Goal: Transaction & Acquisition: Purchase product/service

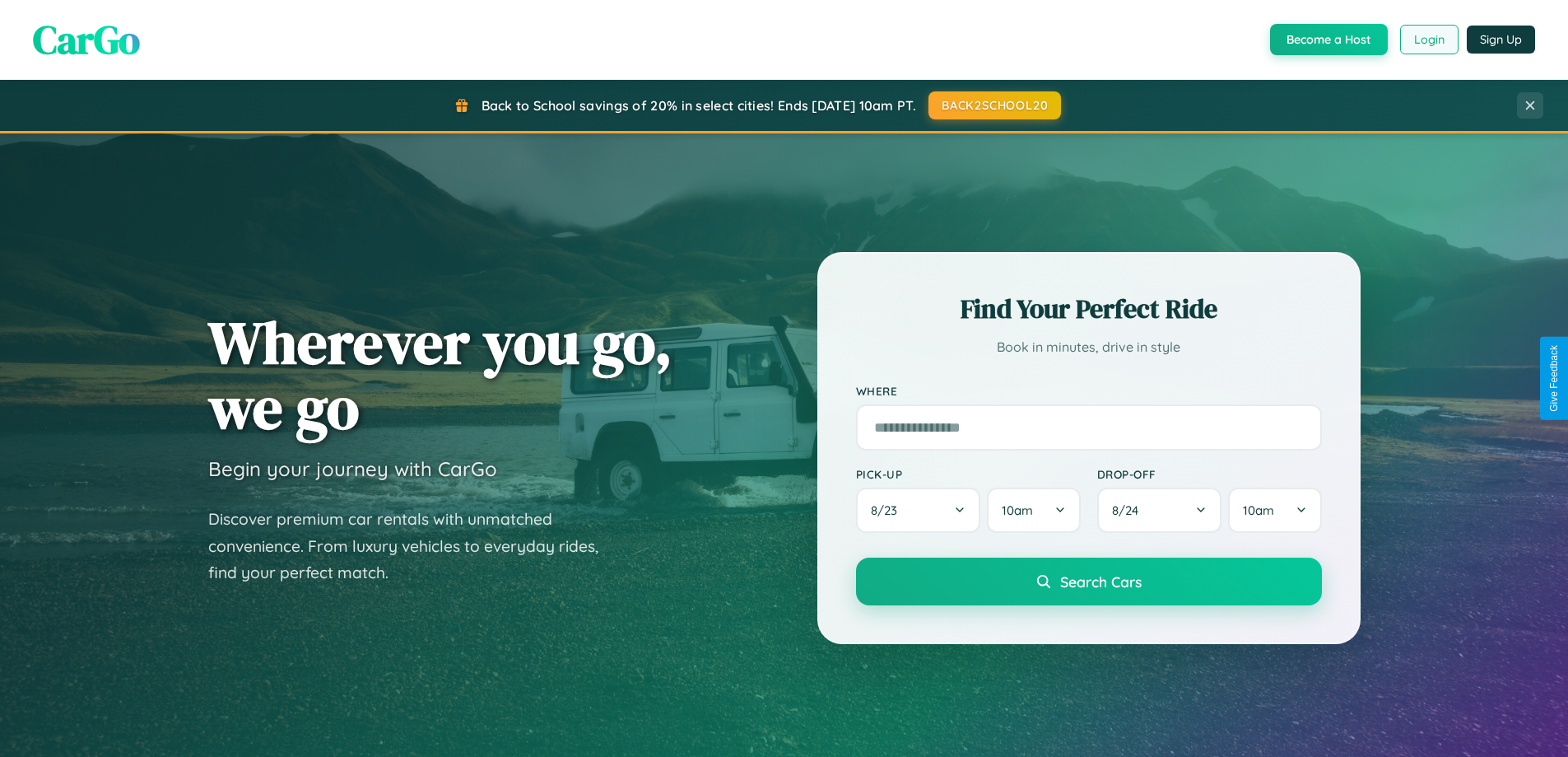
click at [1428, 39] on button "Login" at bounding box center [1428, 39] width 58 height 30
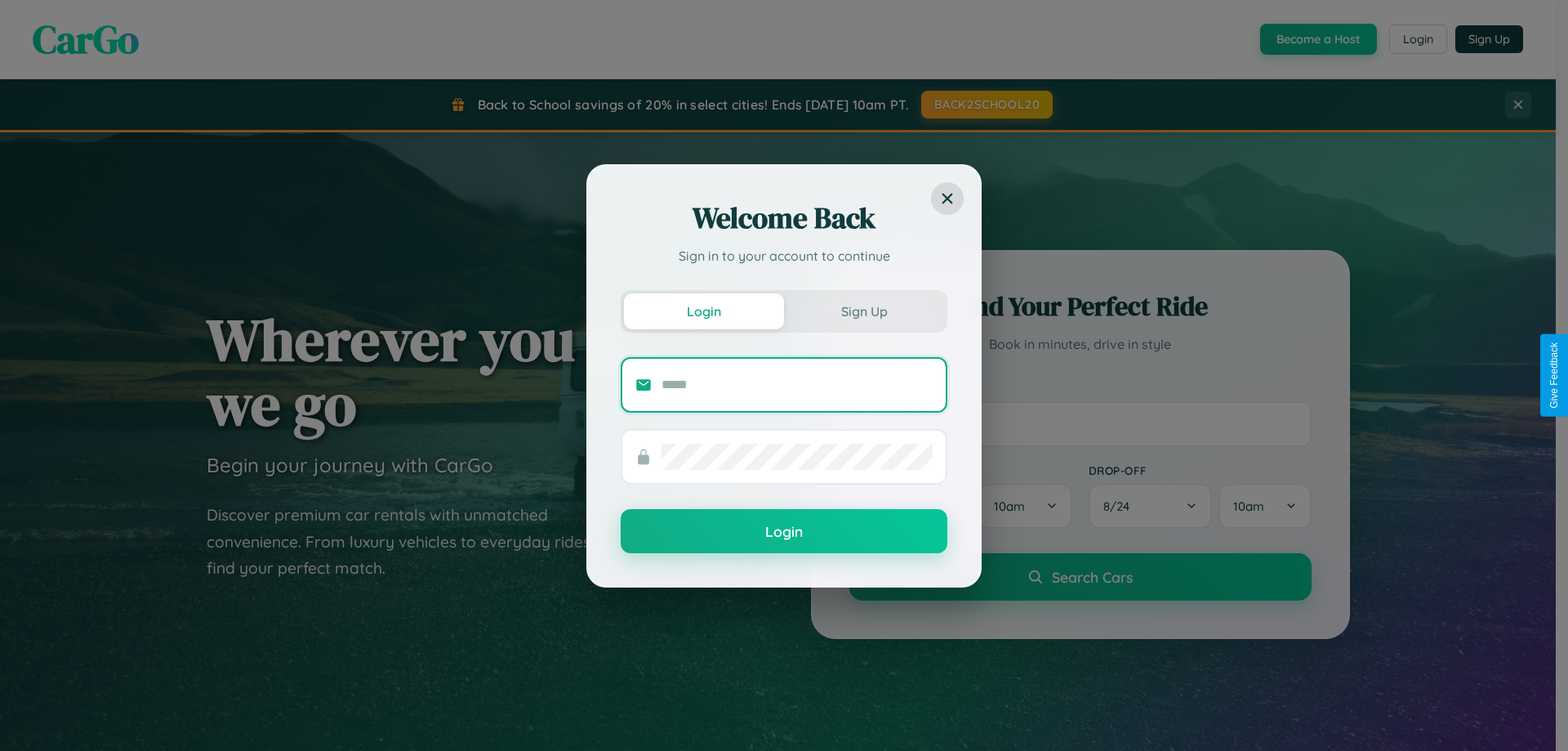
click at [797, 384] on input "text" at bounding box center [796, 385] width 271 height 26
type input "**********"
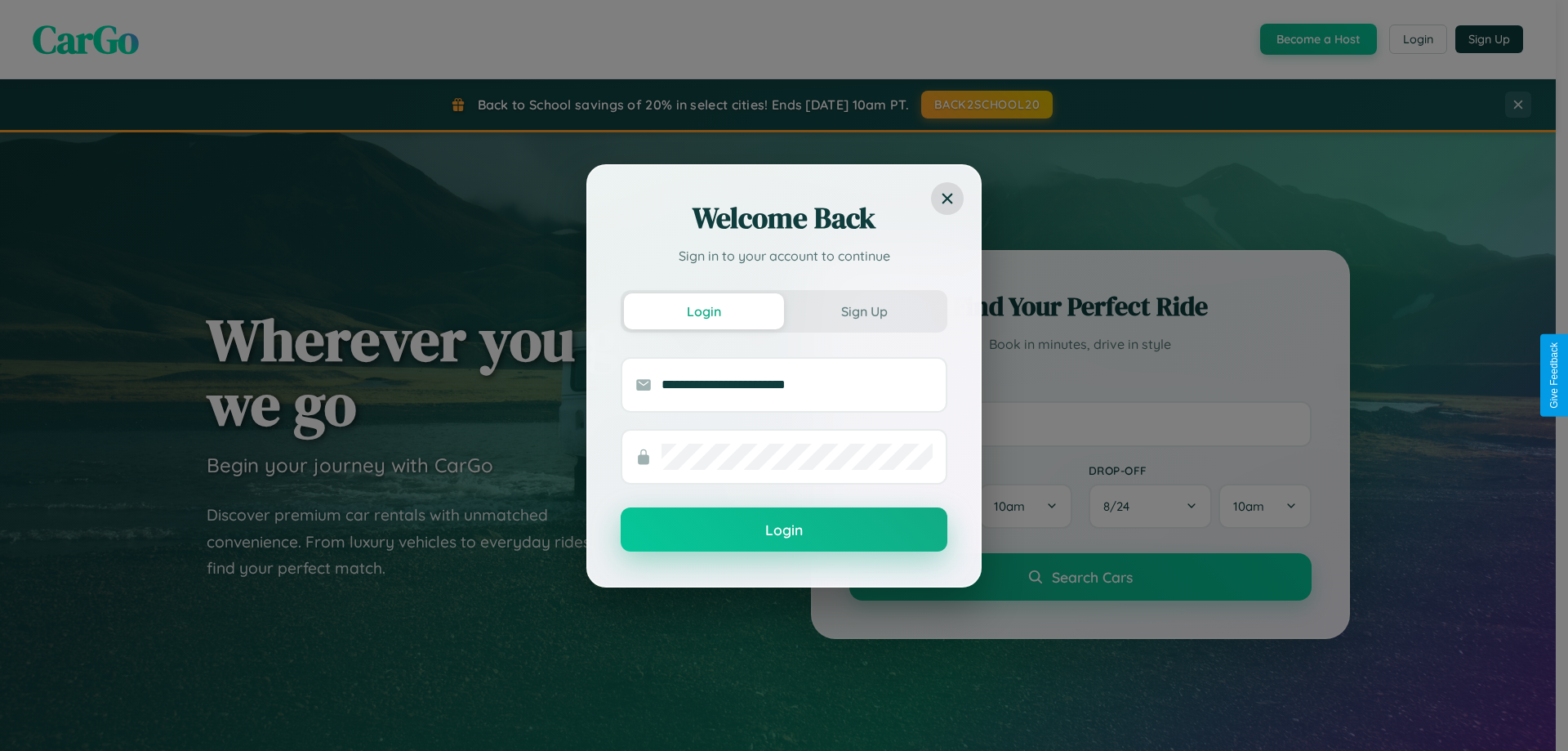
click at [784, 530] on button "Login" at bounding box center [784, 529] width 327 height 44
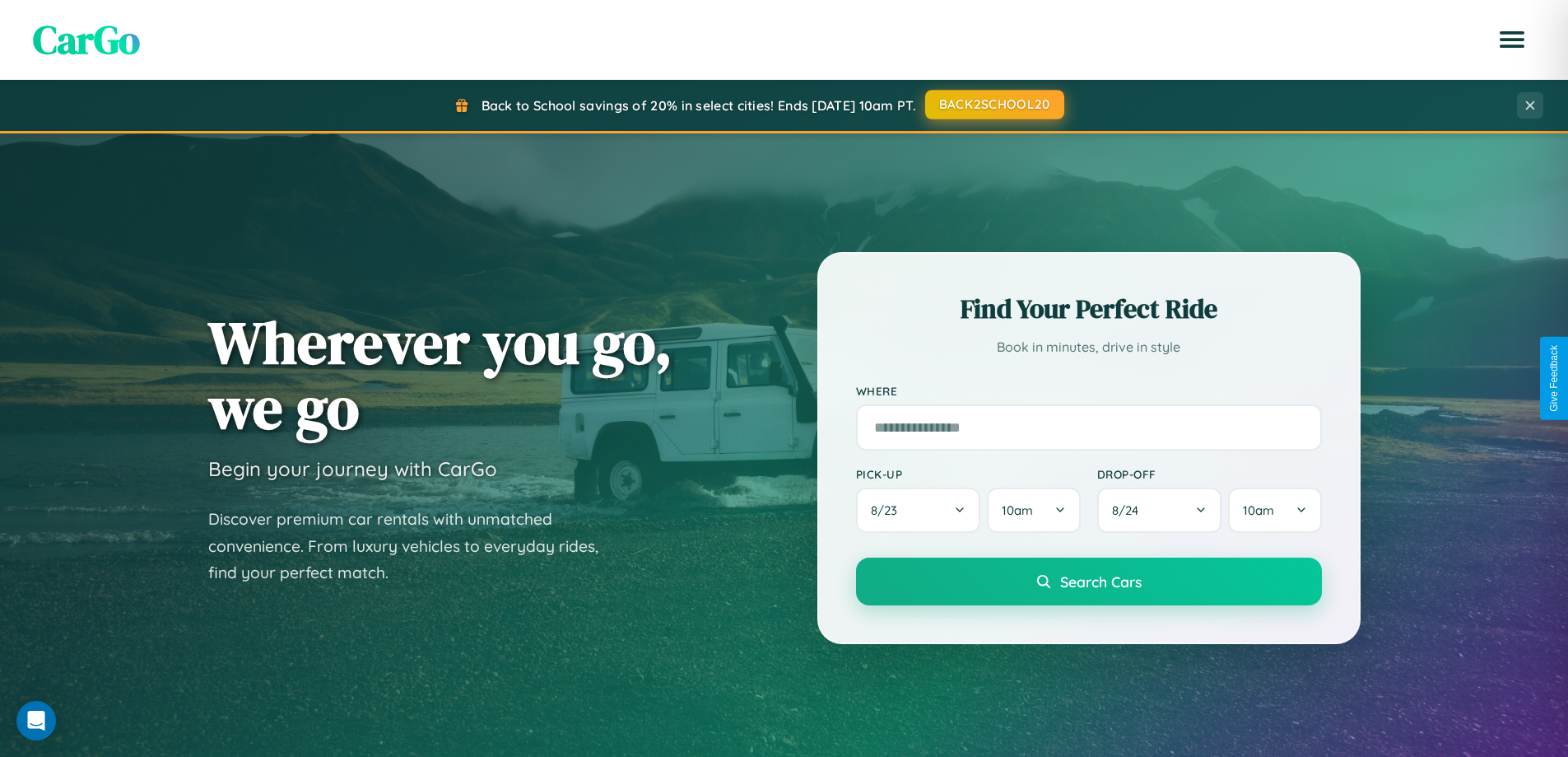
click at [993, 105] on button "BACK2SCHOOL20" at bounding box center [995, 104] width 139 height 30
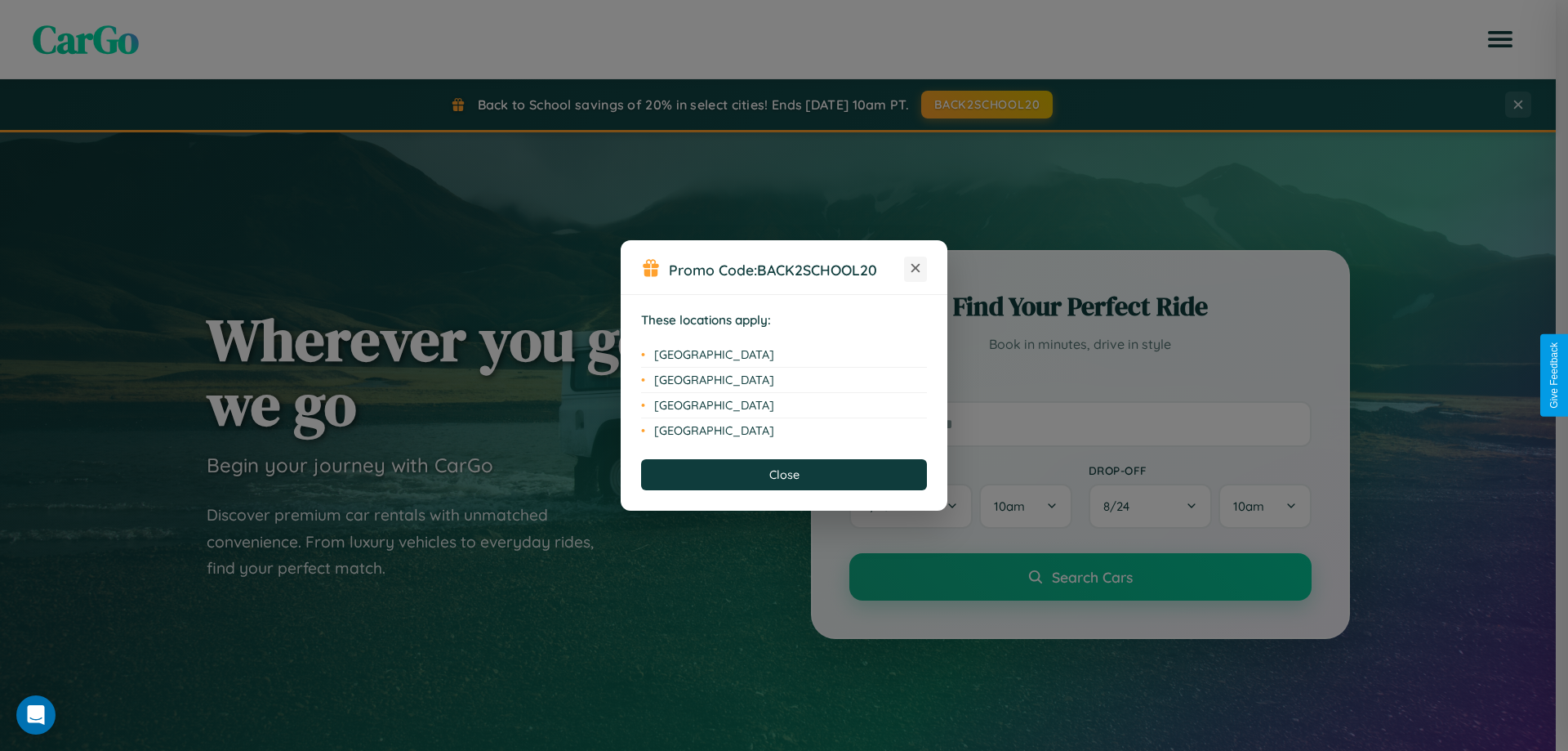
click at [915, 269] on icon at bounding box center [915, 268] width 9 height 9
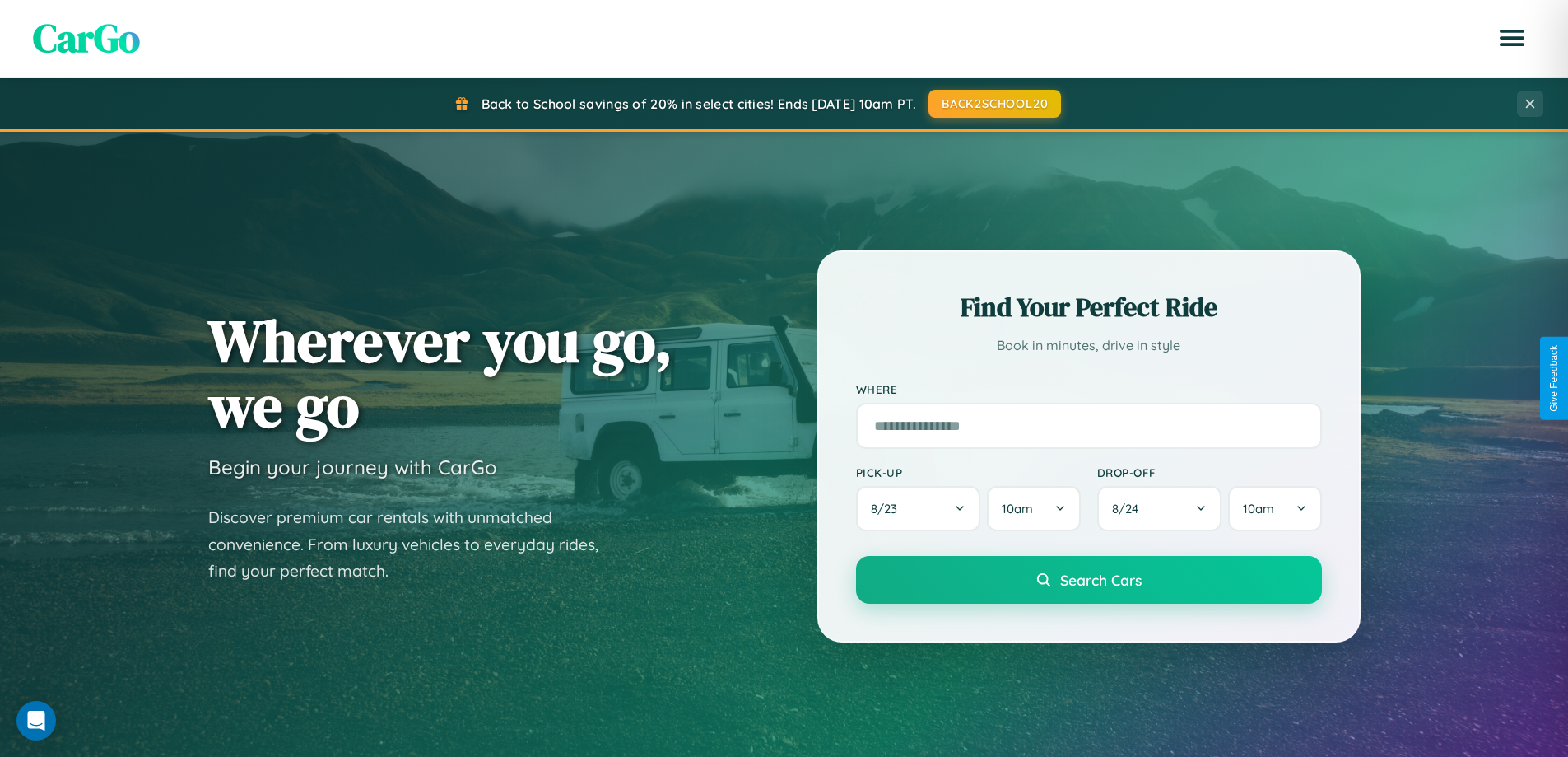
scroll to position [710, 0]
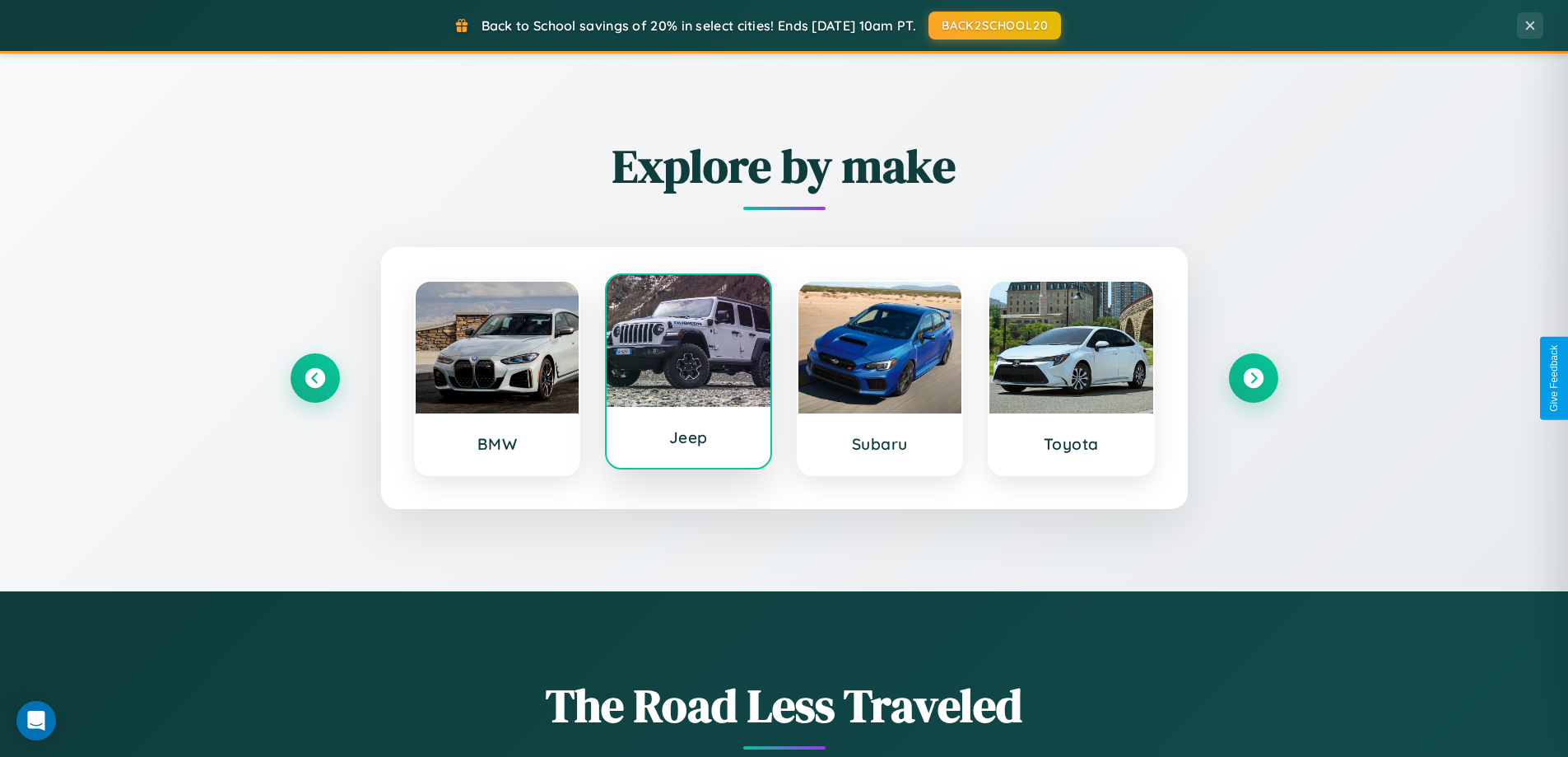
click at [688, 375] on div at bounding box center [688, 341] width 164 height 132
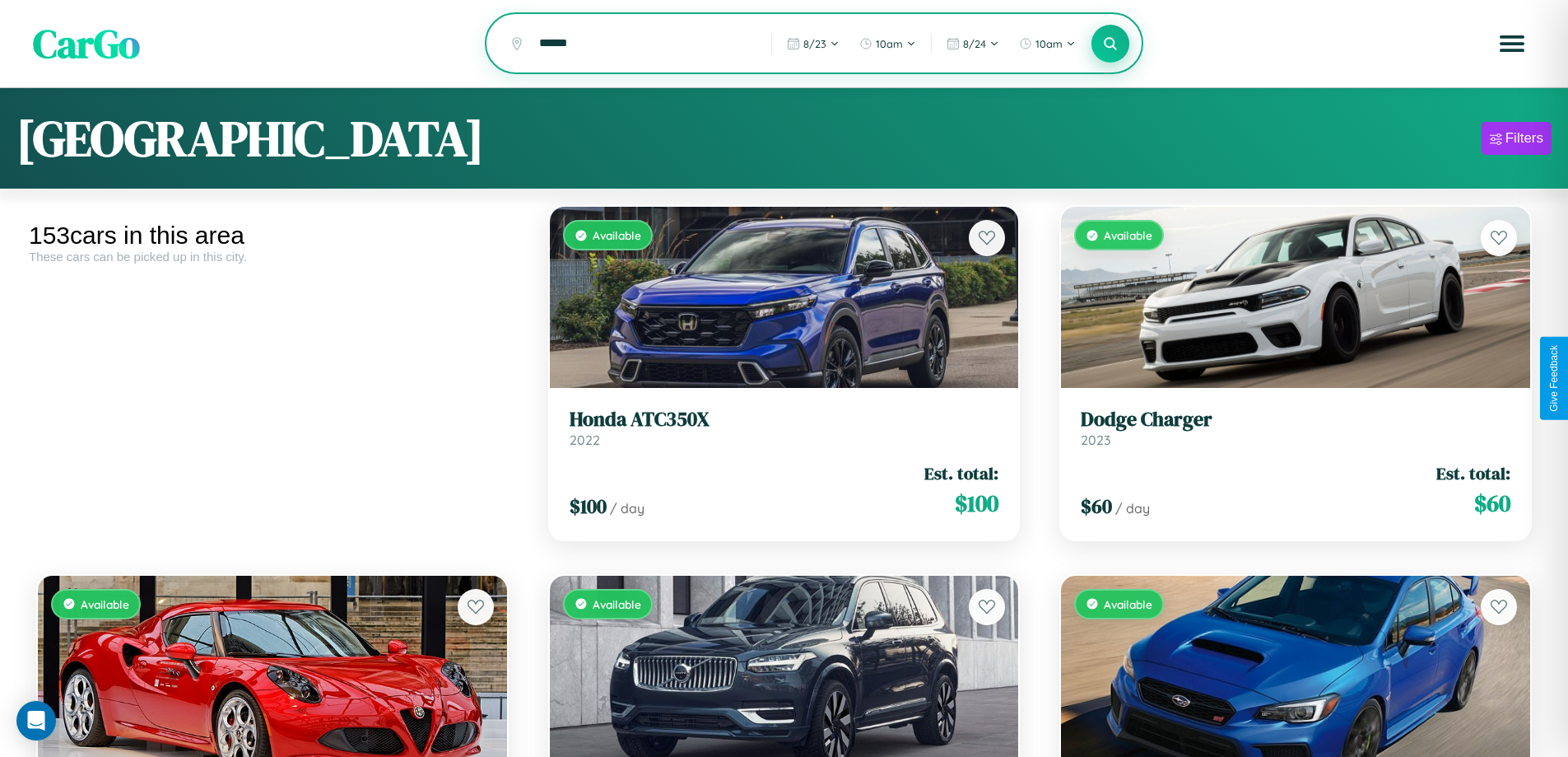
click at [1110, 44] on icon at bounding box center [1110, 43] width 16 height 16
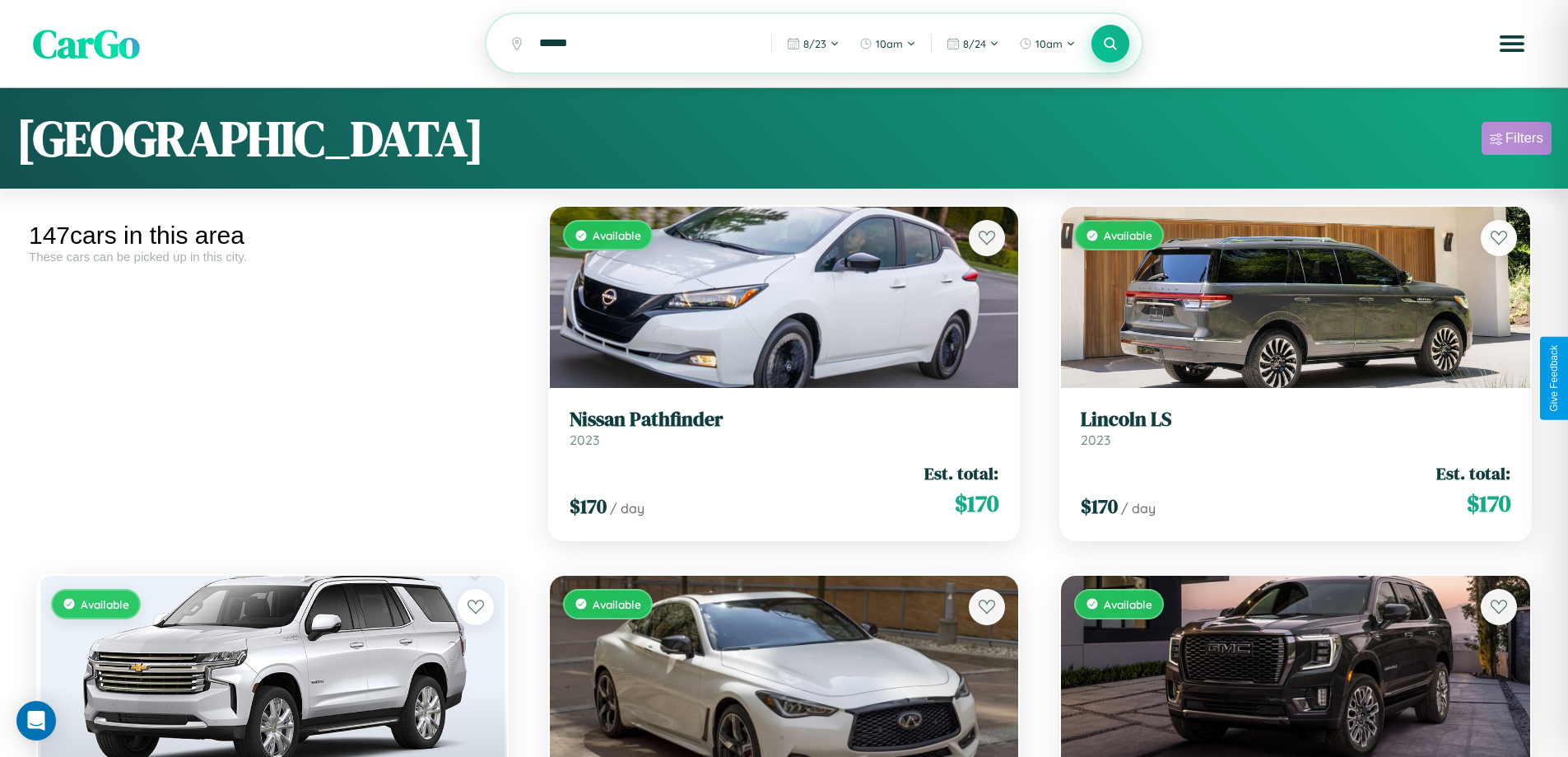
click at [1516, 141] on div "Filters" at bounding box center [1525, 138] width 38 height 17
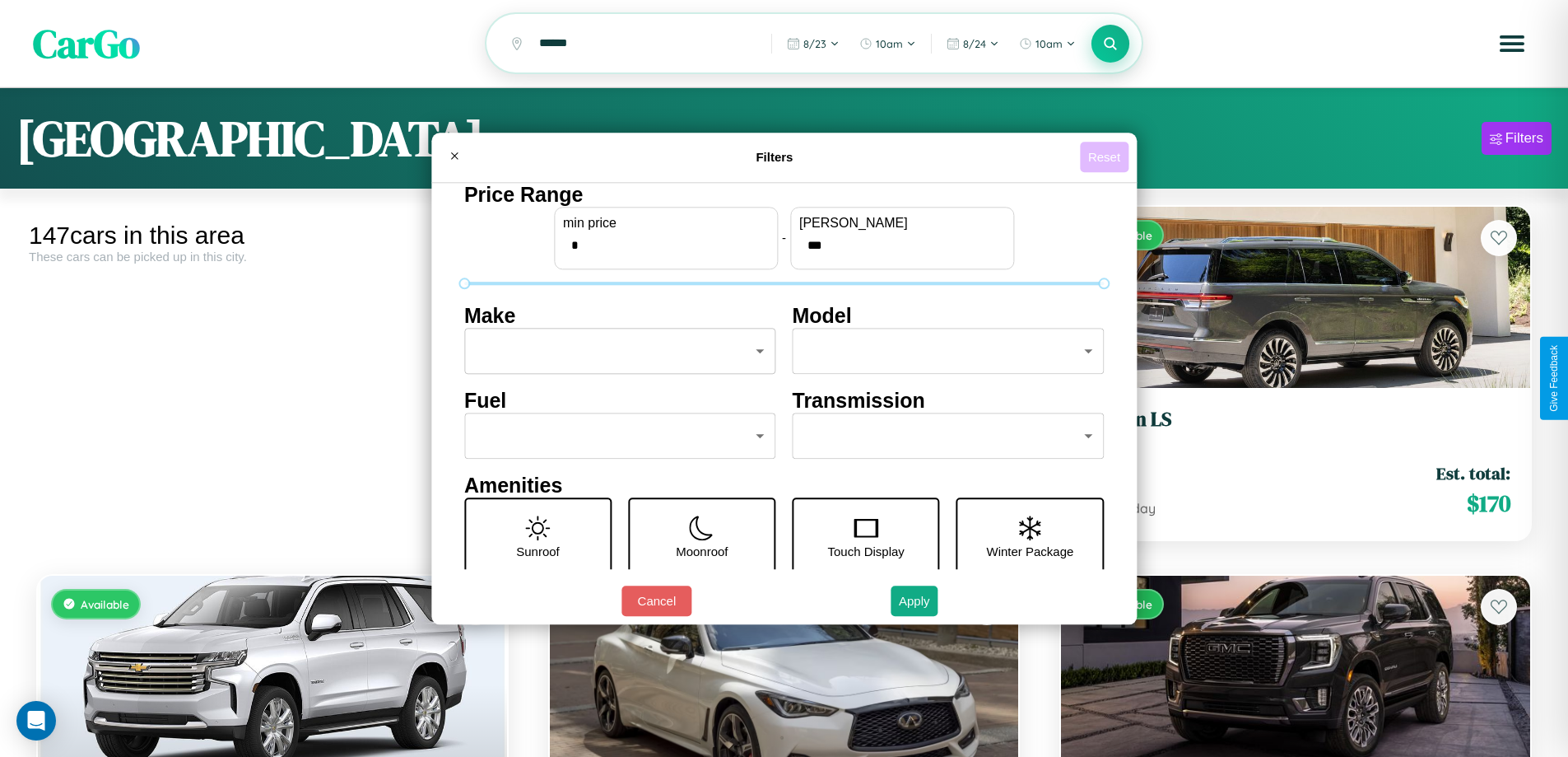
click at [1106, 156] on button "Reset" at bounding box center [1104, 156] width 49 height 30
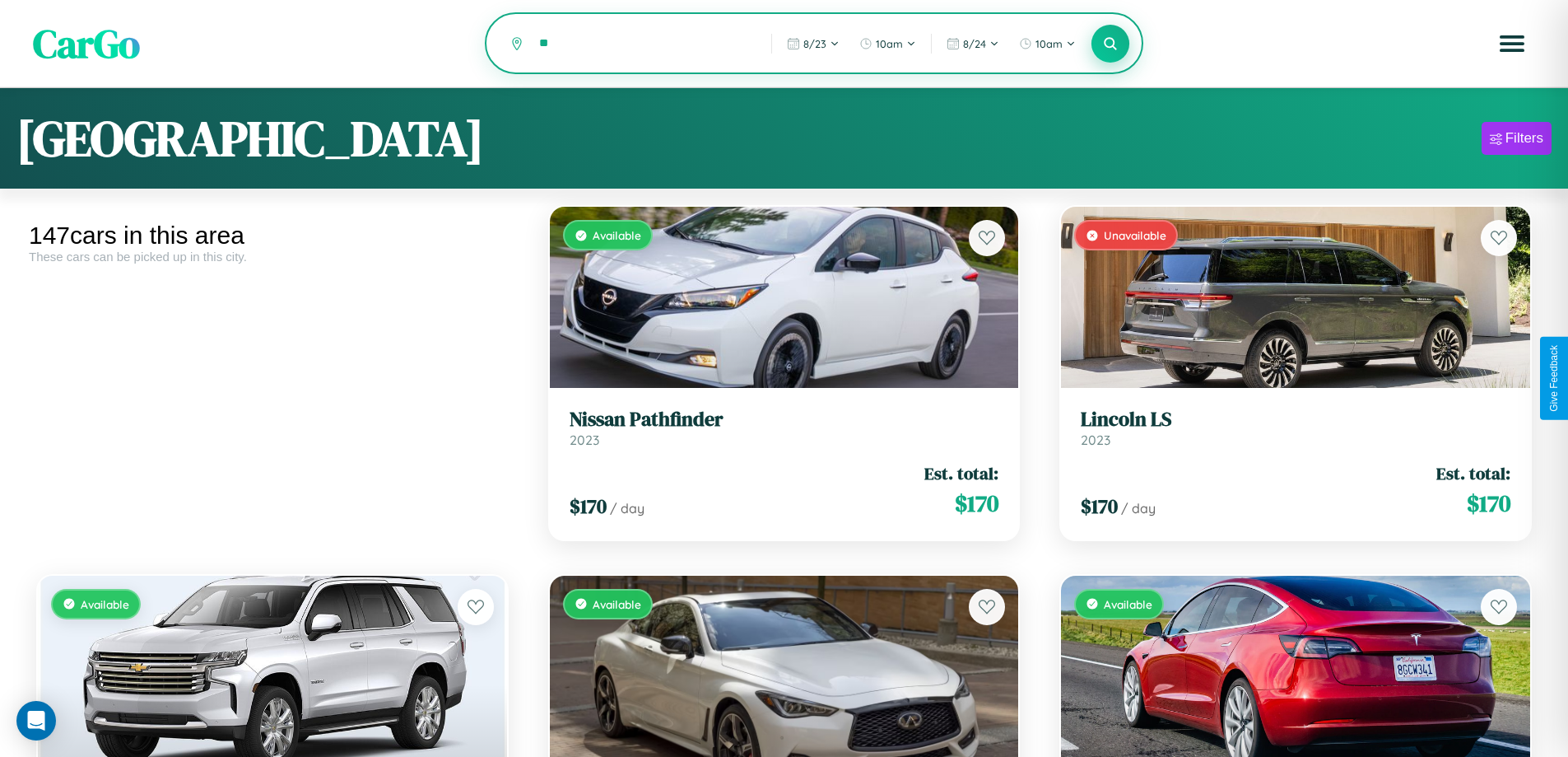
type input "*"
type input "****"
click at [1110, 44] on icon at bounding box center [1110, 43] width 16 height 16
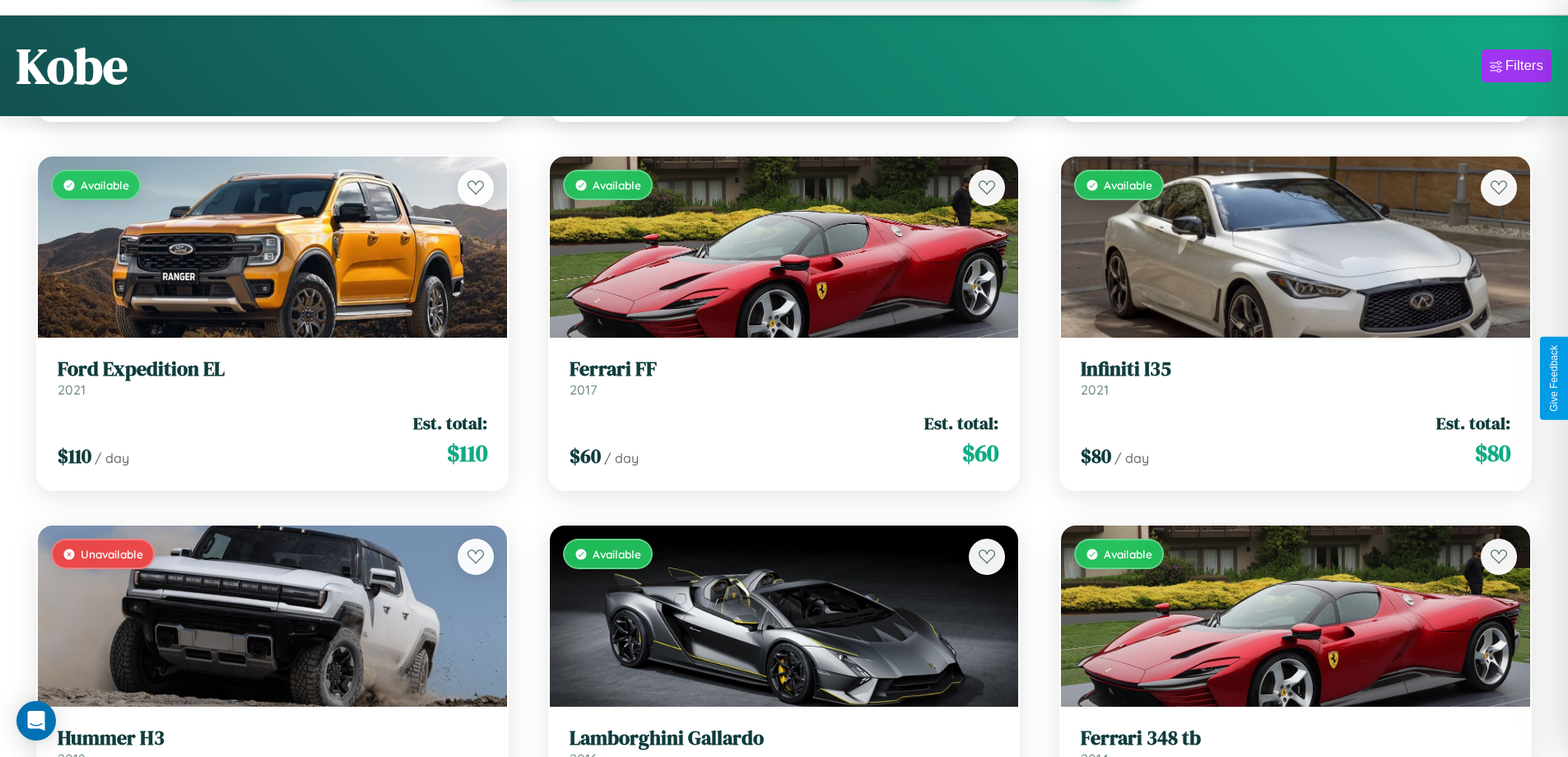
scroll to position [19298, 0]
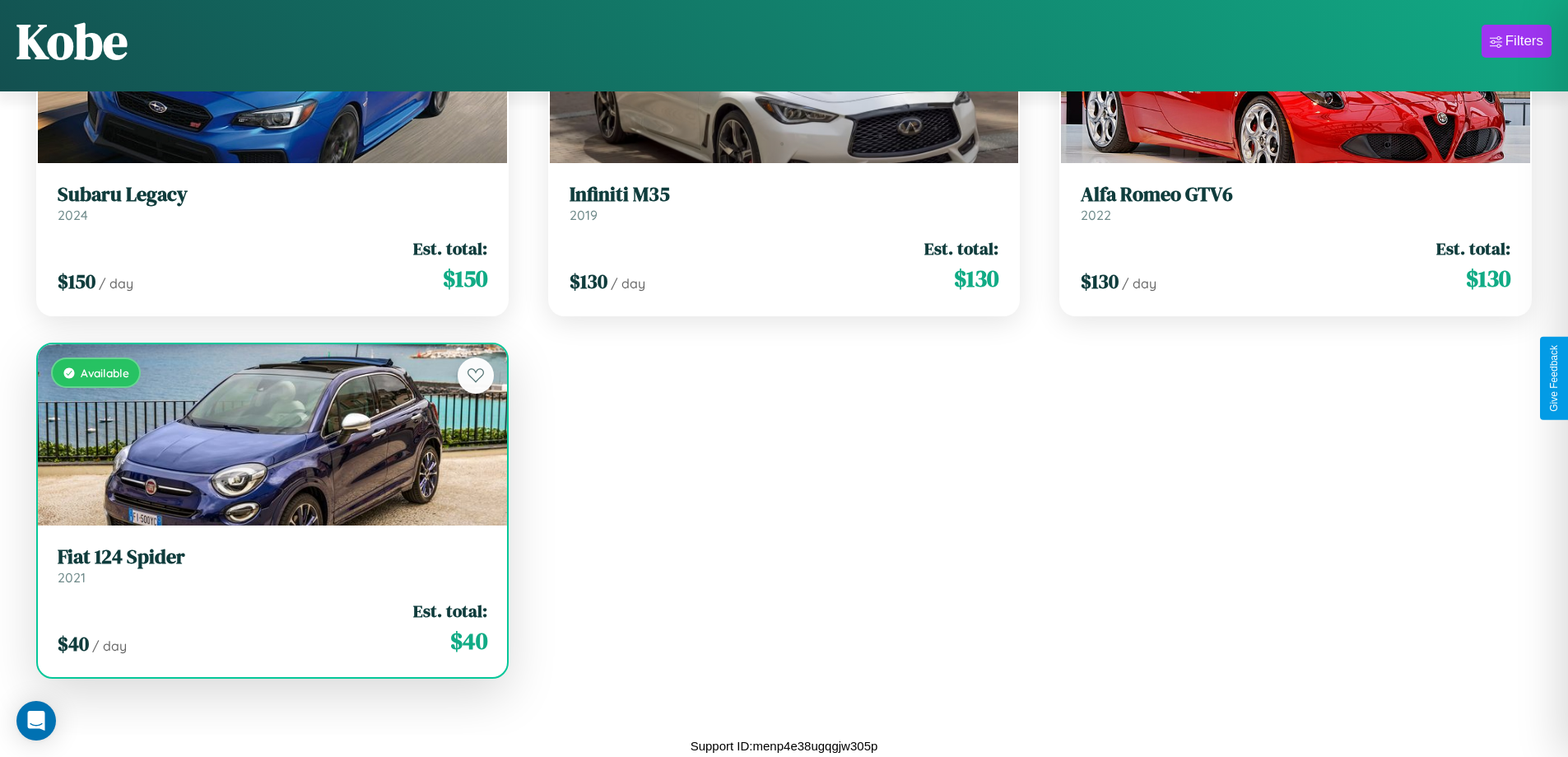
click at [270, 435] on div "Available" at bounding box center [273, 435] width 469 height 181
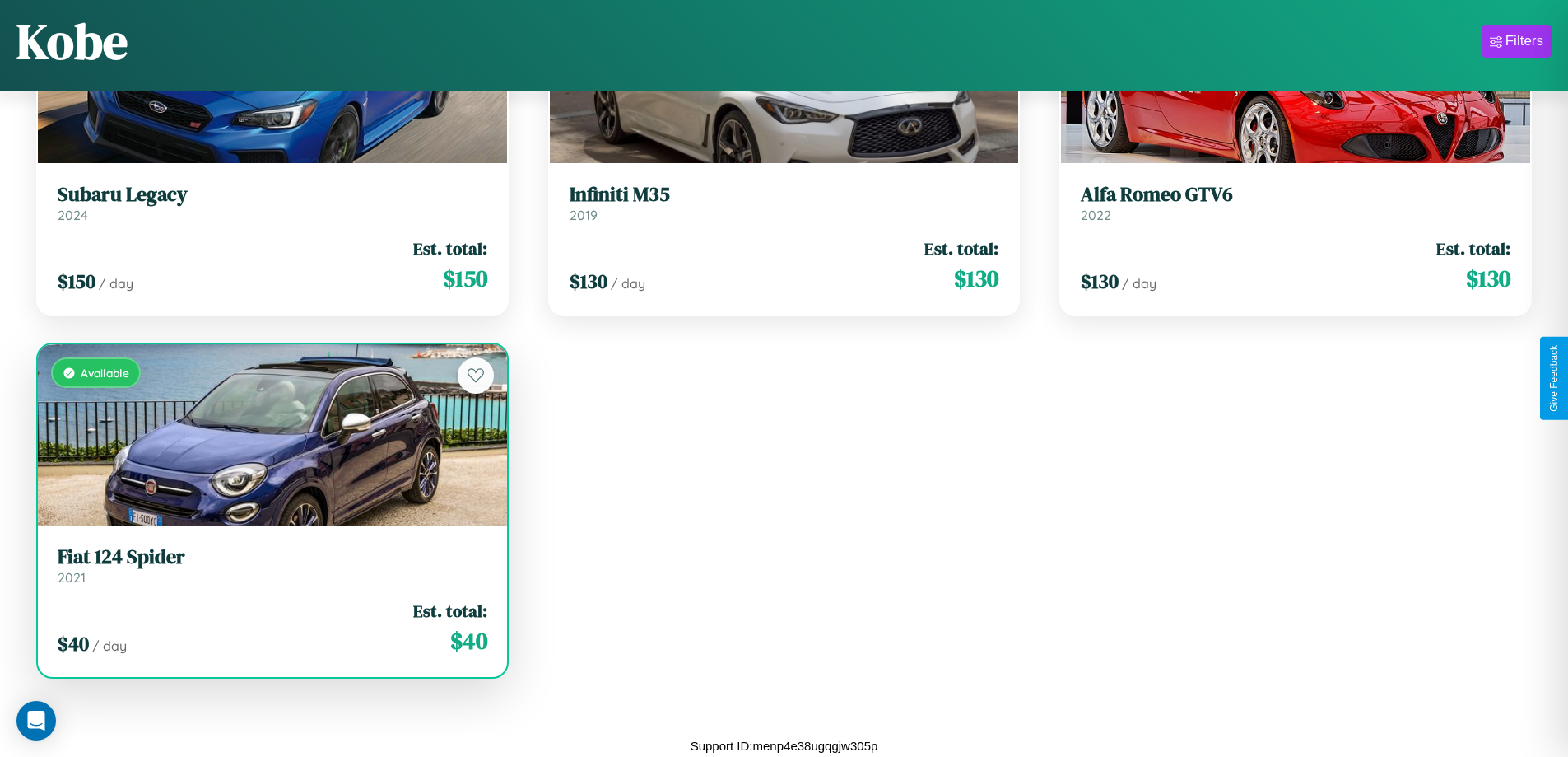
click at [270, 435] on div "Available" at bounding box center [273, 435] width 469 height 181
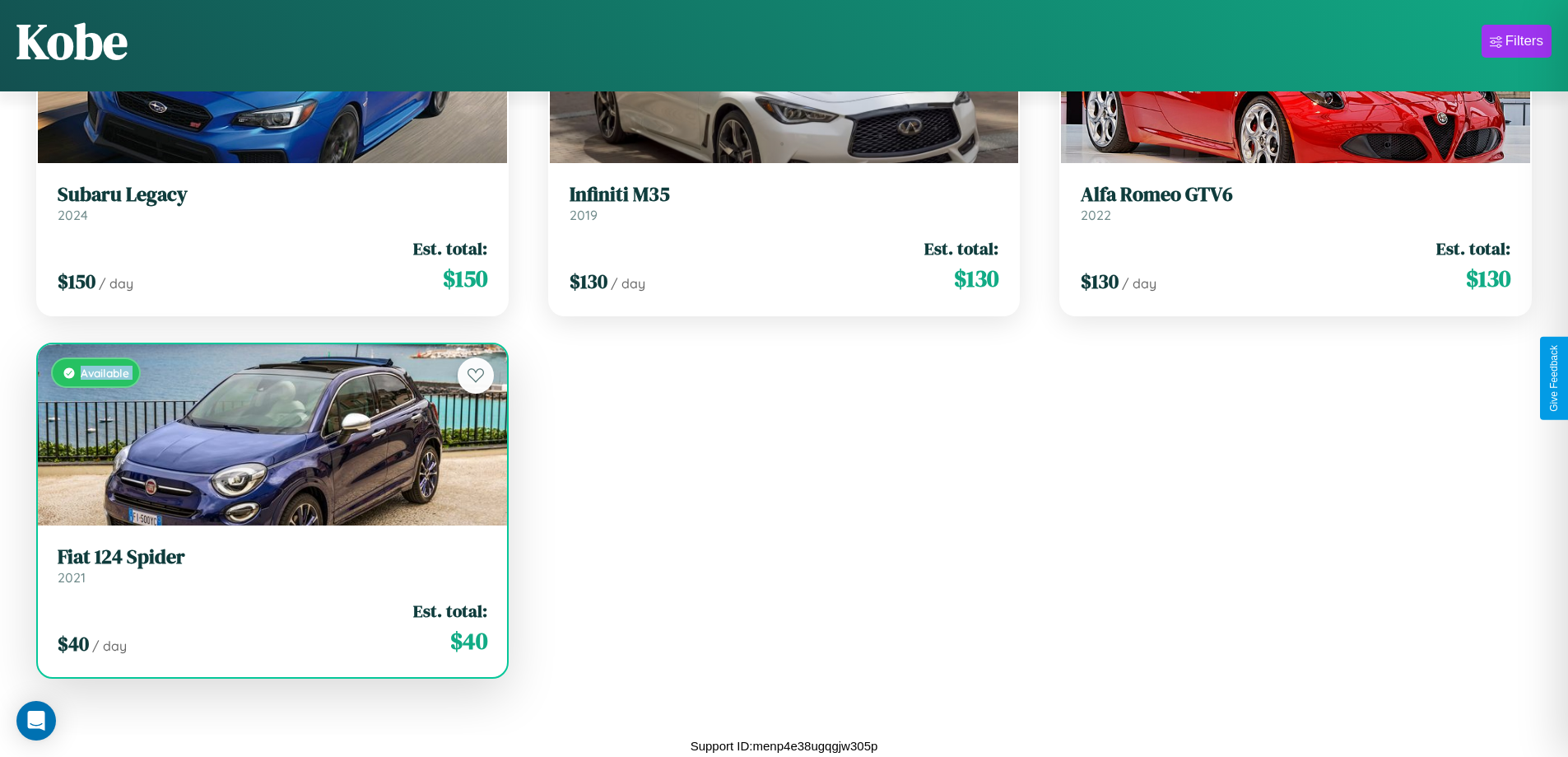
click at [270, 435] on div "Available" at bounding box center [273, 435] width 469 height 181
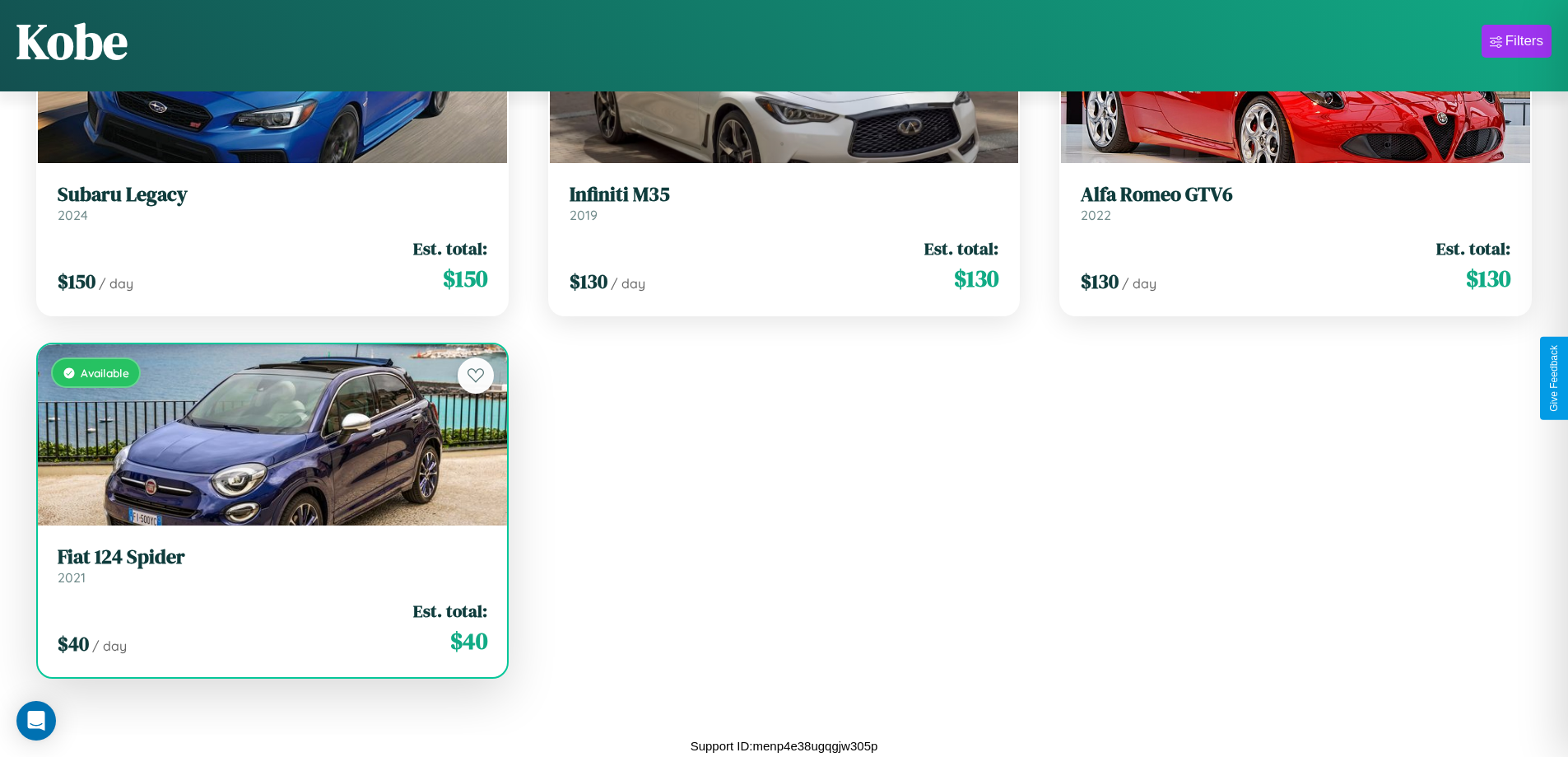
click at [270, 435] on div "Available" at bounding box center [273, 435] width 469 height 181
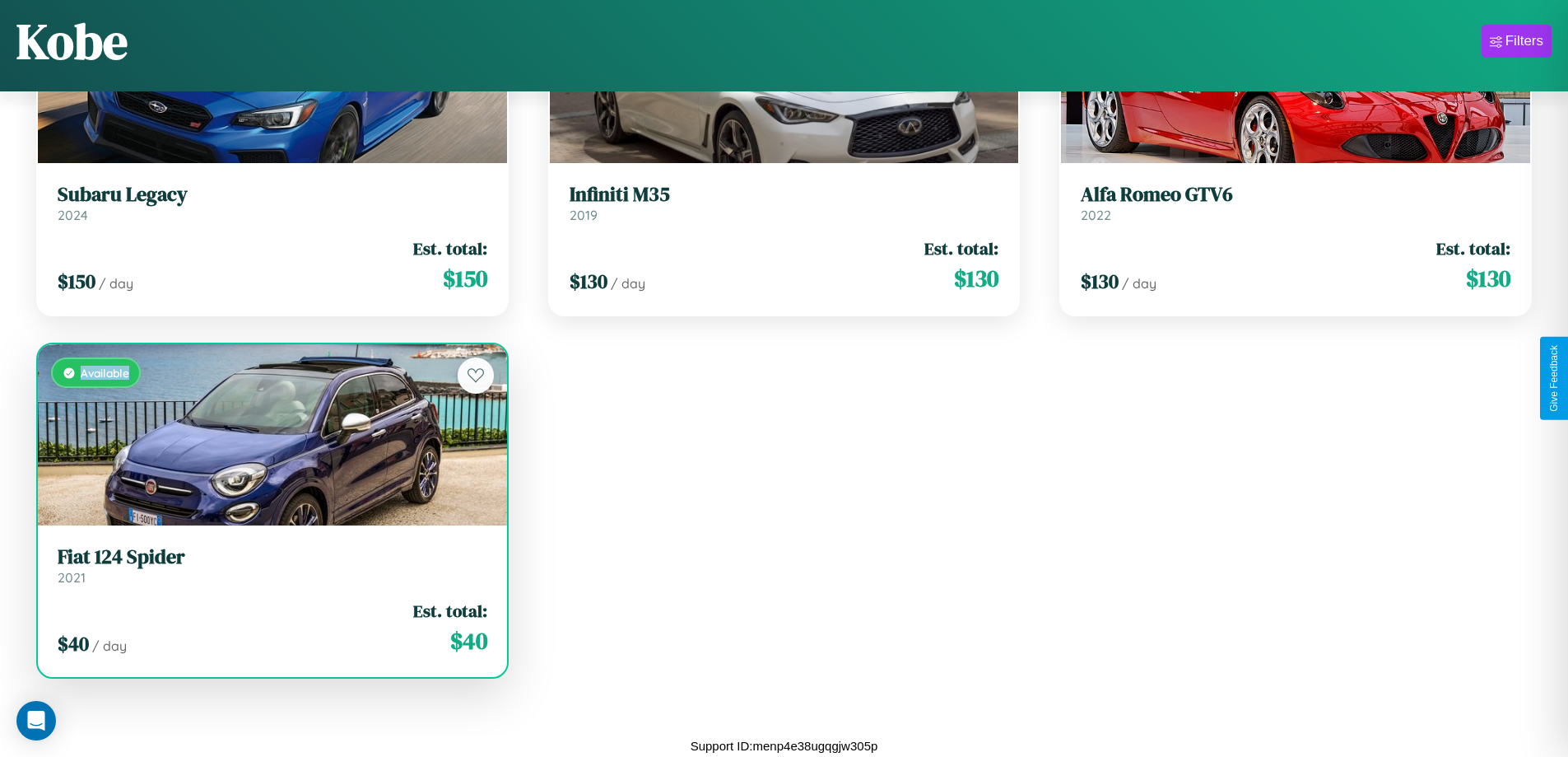
click at [270, 435] on div "Available" at bounding box center [273, 435] width 469 height 181
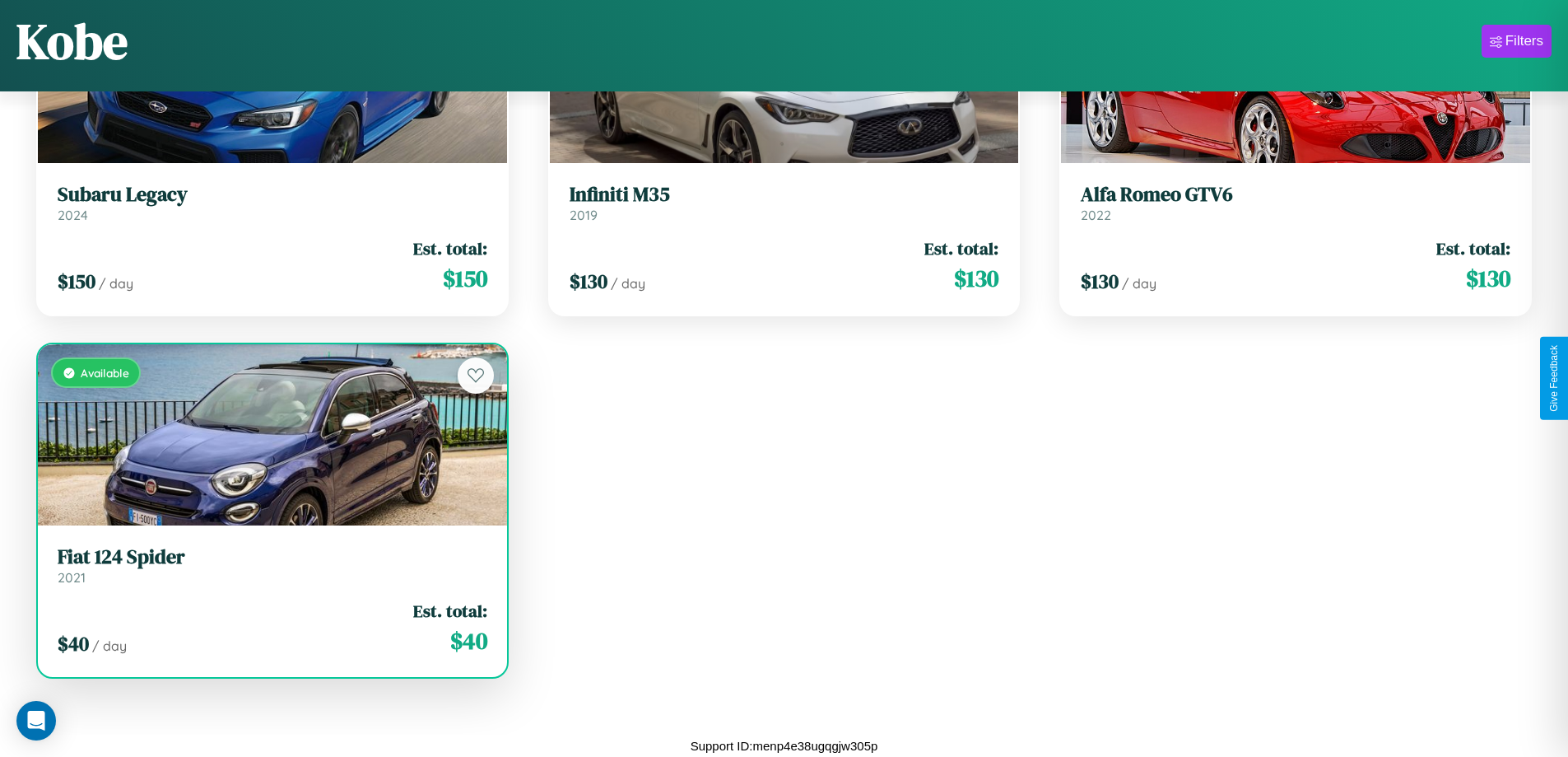
click at [270, 565] on h3 "Fiat 124 Spider" at bounding box center [272, 556] width 429 height 23
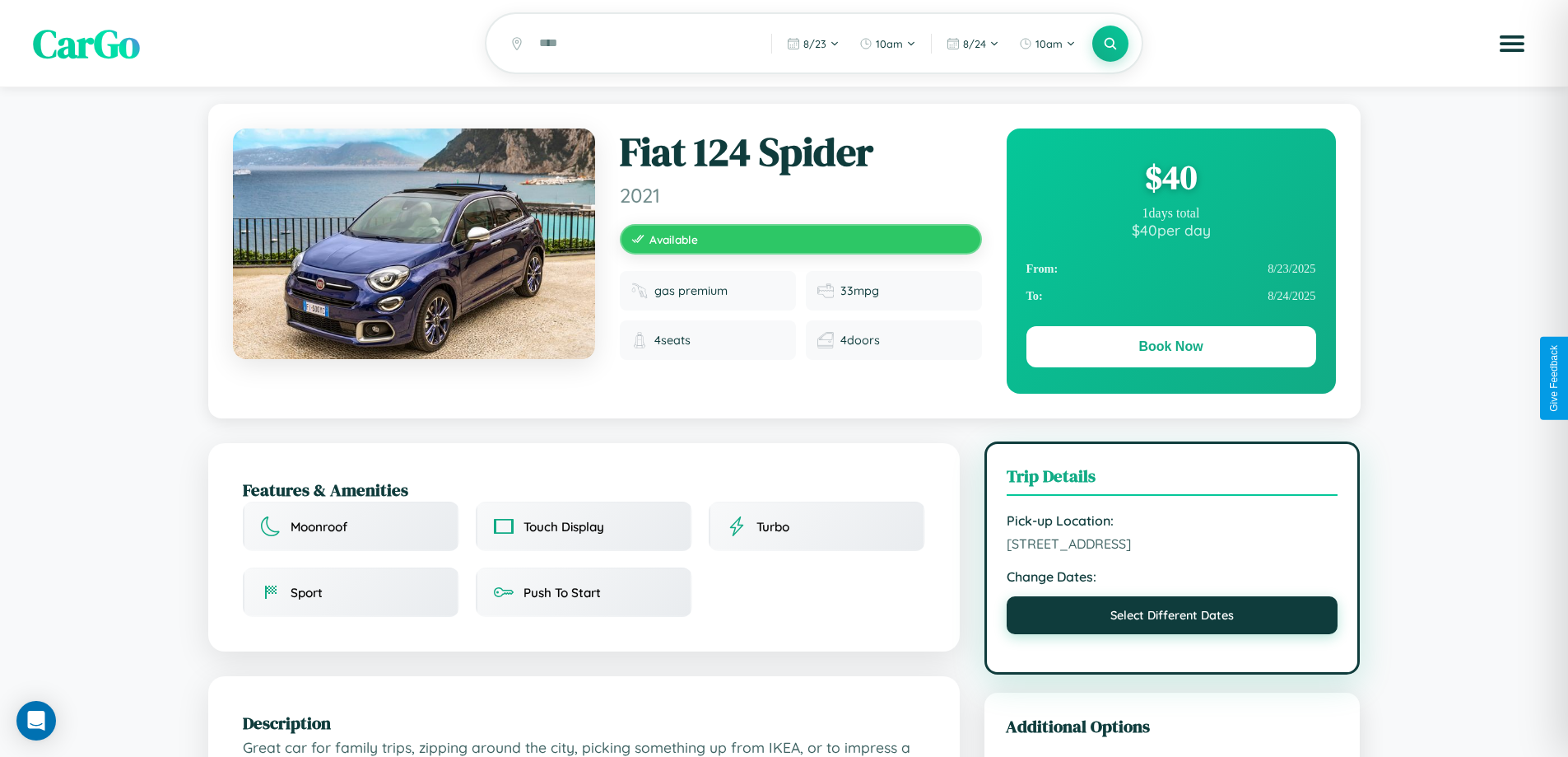
click at [1172, 618] on button "Select Different Dates" at bounding box center [1173, 615] width 332 height 38
select select "*"
select select "****"
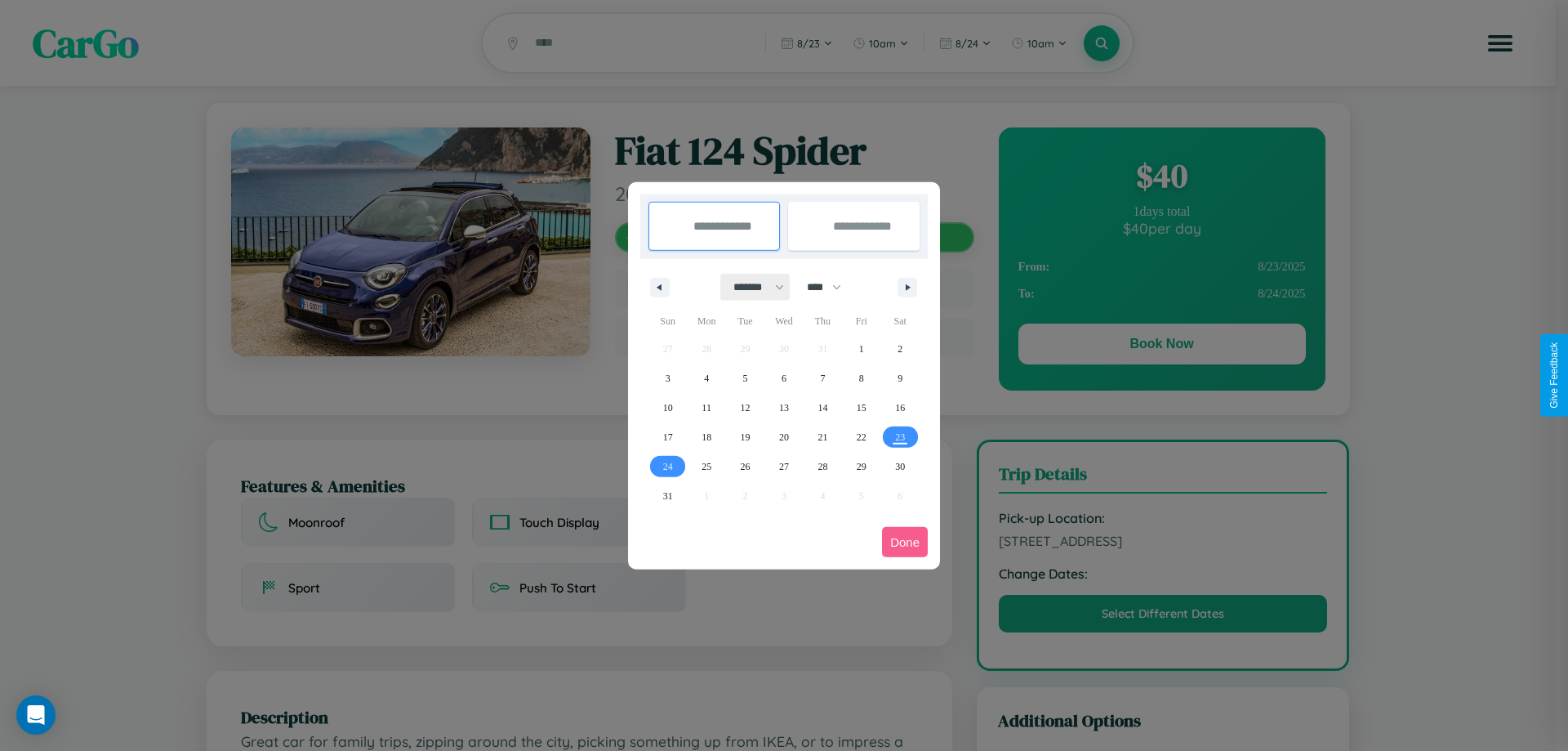
drag, startPoint x: 751, startPoint y: 286, endPoint x: 784, endPoint y: 328, distance: 53.4
click at [751, 286] on select "******* ******** ***** ***** *** **** **** ****** ********* ******* ******** **…" at bounding box center [755, 286] width 70 height 27
select select "*"
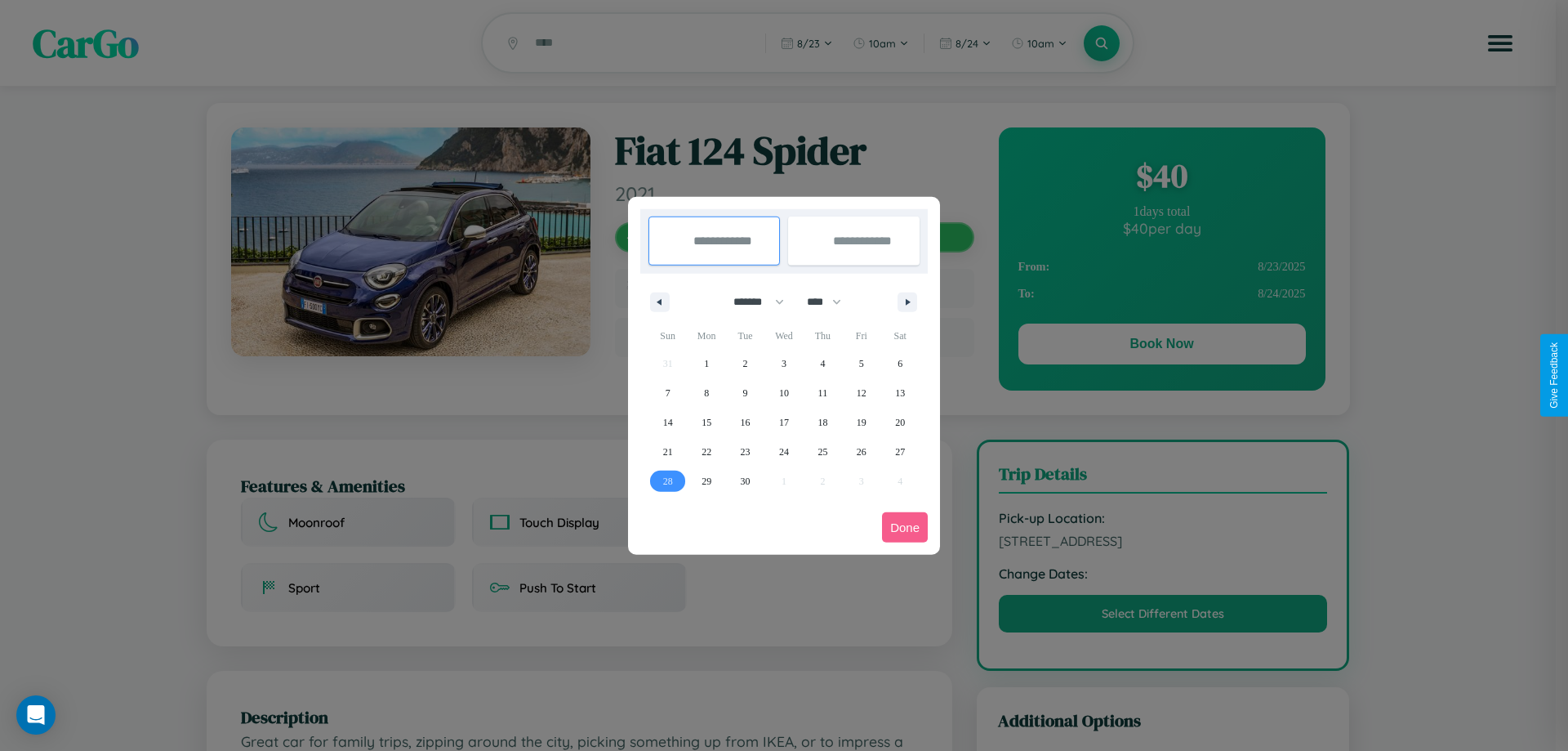
click at [667, 480] on span "28" at bounding box center [667, 481] width 9 height 29
type input "**********"
click at [907, 302] on icon "button" at bounding box center [909, 303] width 8 height 7
select select "*"
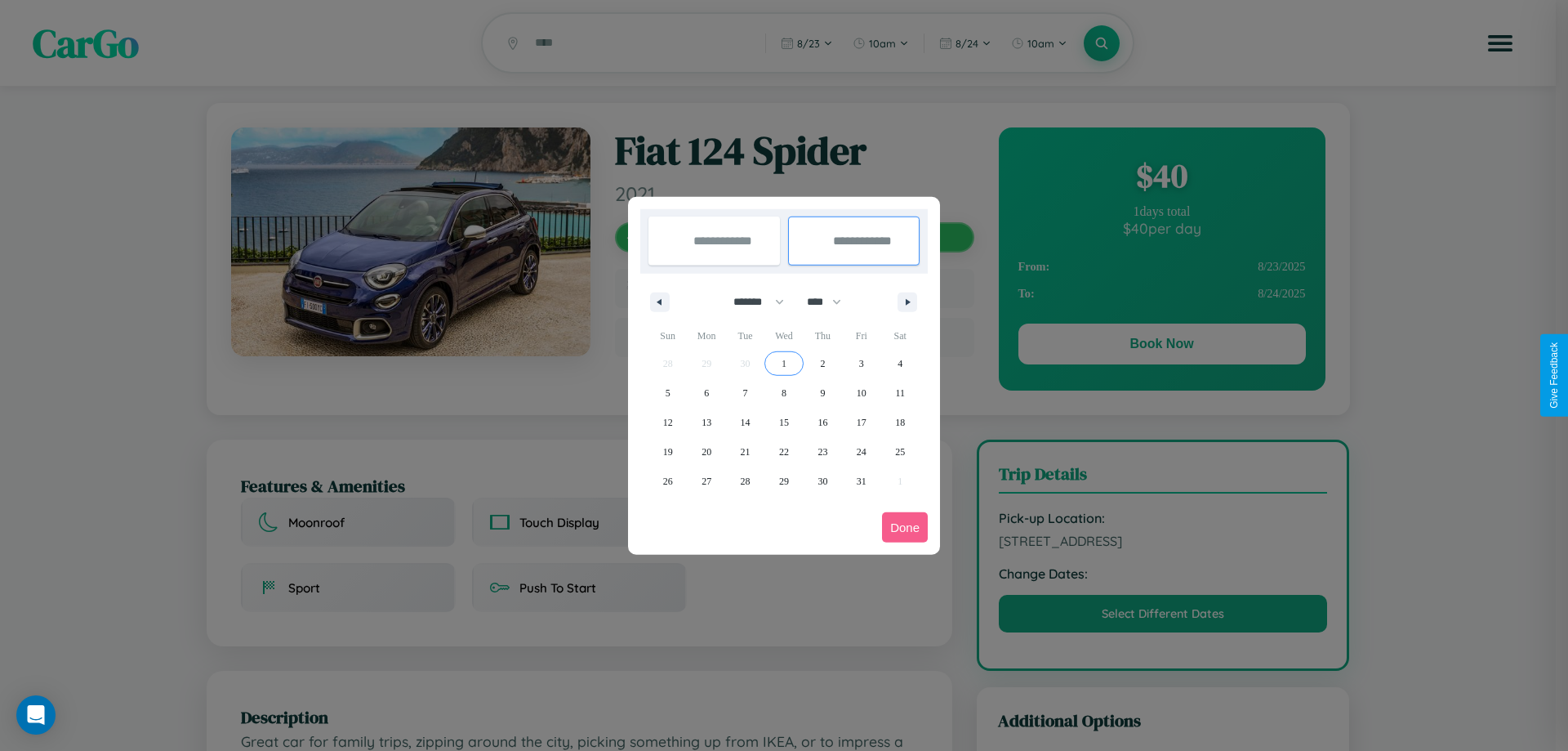
click at [783, 363] on span "1" at bounding box center [784, 363] width 5 height 29
type input "**********"
select select "*"
click at [905, 527] on button "Done" at bounding box center [904, 527] width 46 height 30
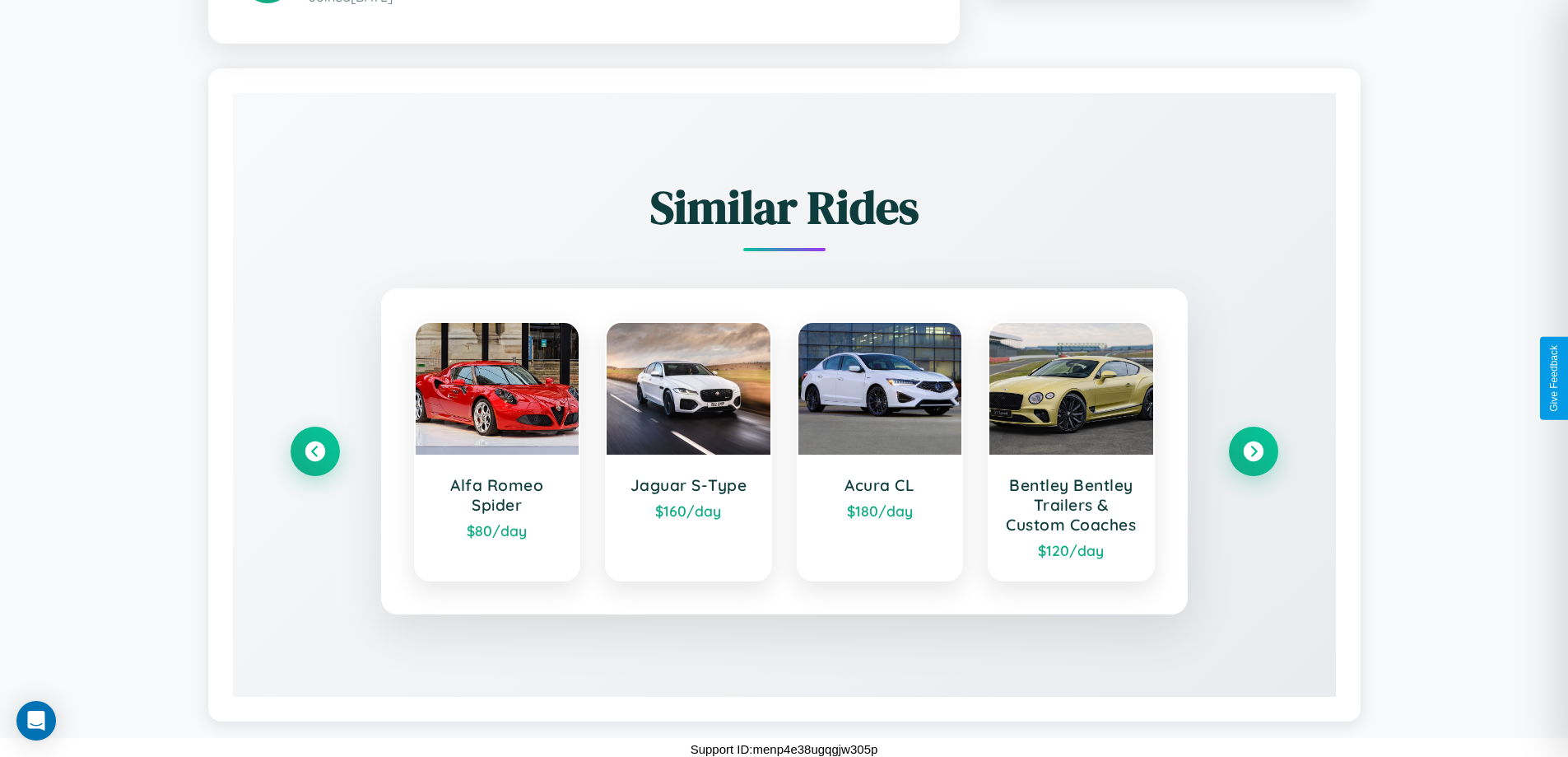
scroll to position [1005, 0]
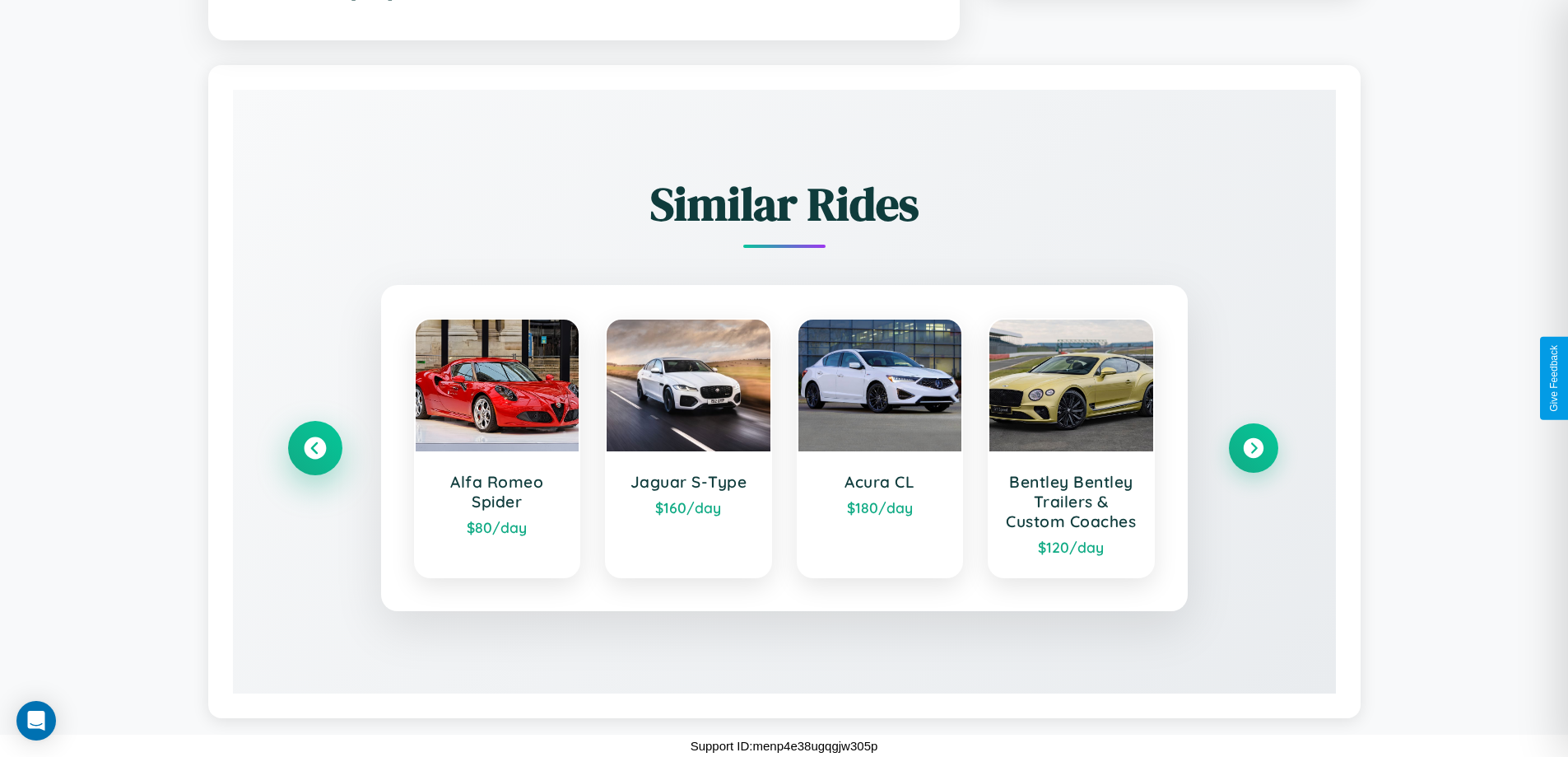
click at [314, 437] on icon at bounding box center [315, 448] width 23 height 23
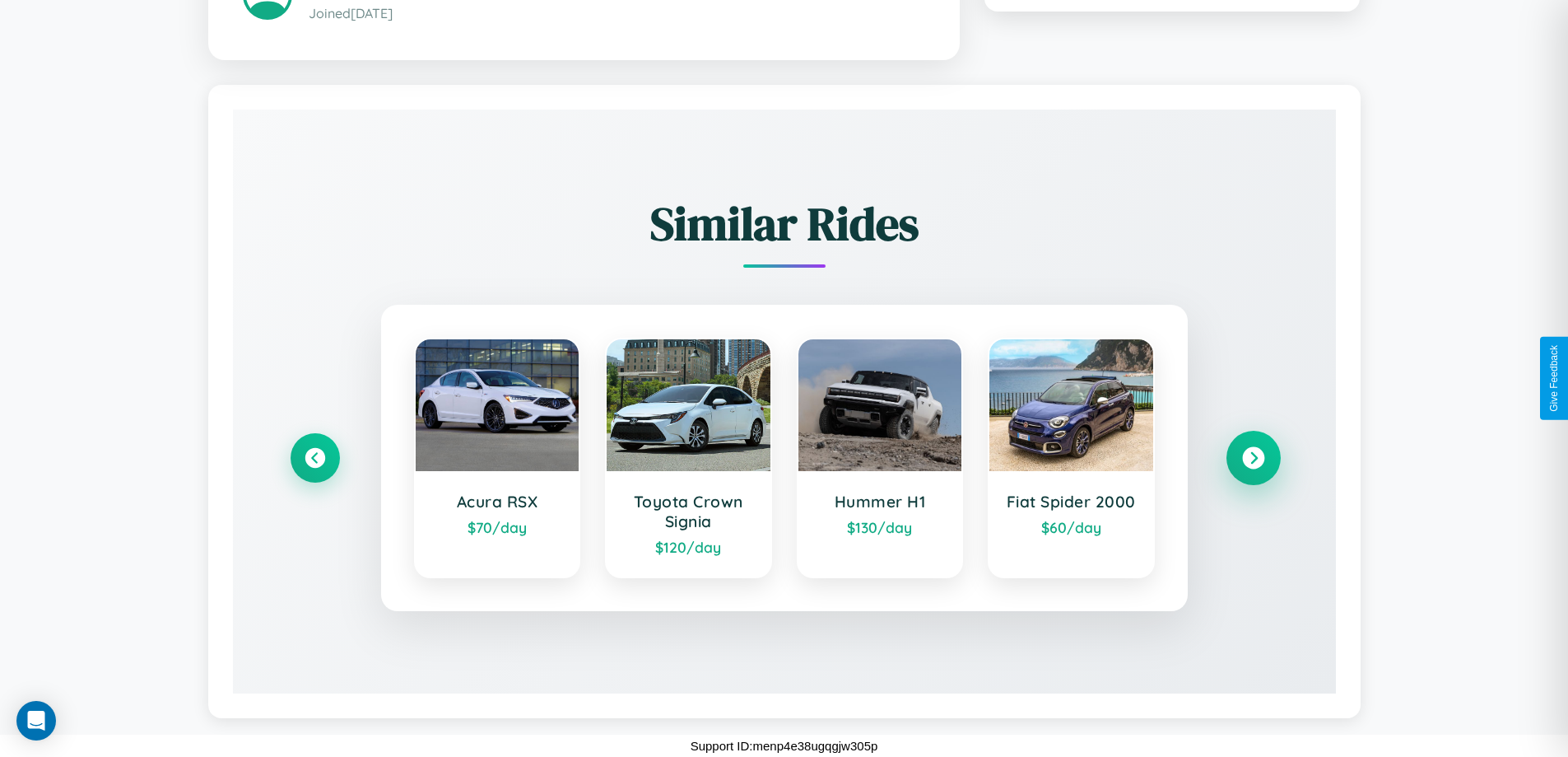
click at [1253, 457] on icon at bounding box center [1253, 457] width 23 height 23
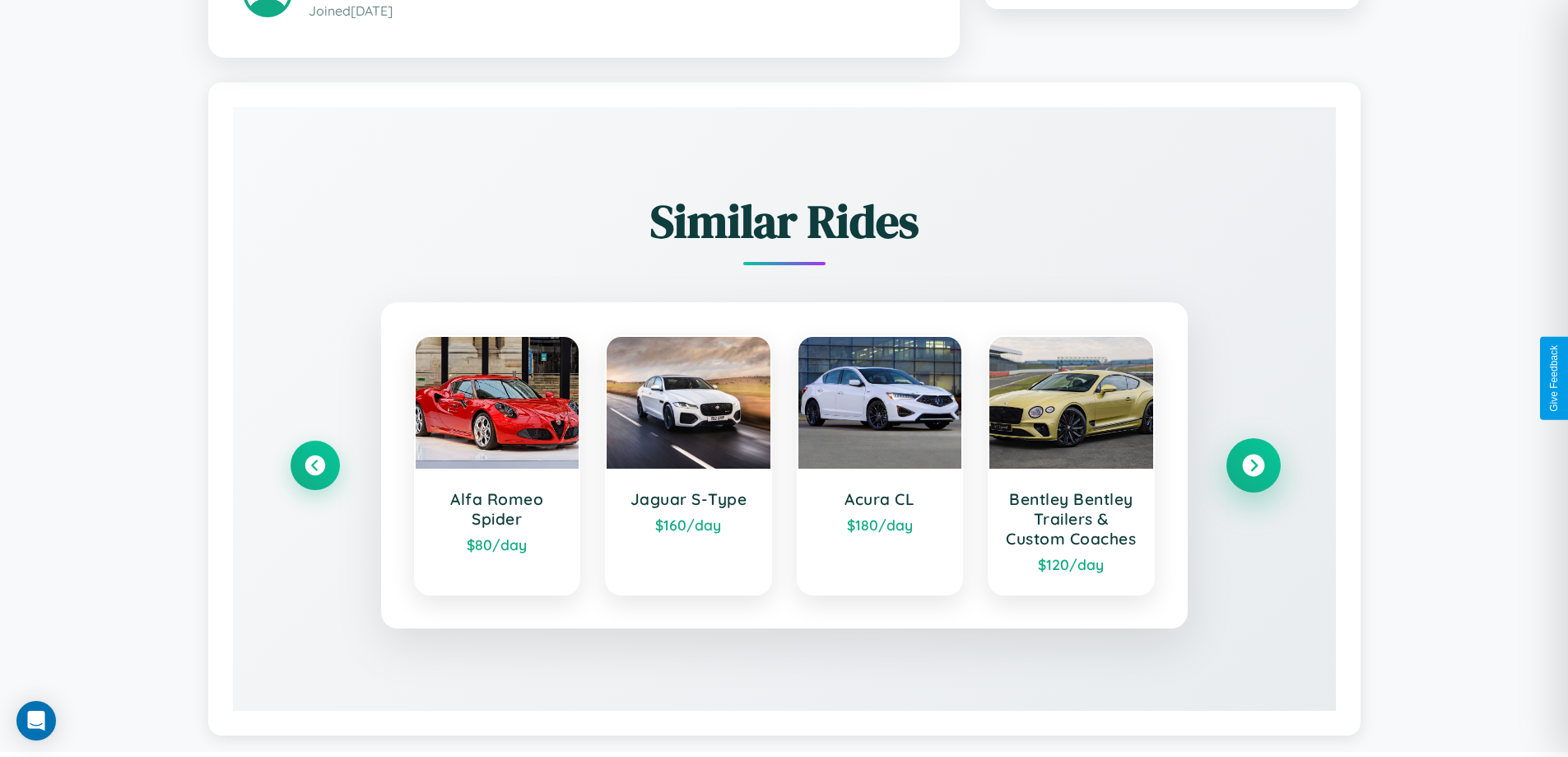
click at [1253, 476] on icon at bounding box center [1253, 465] width 23 height 23
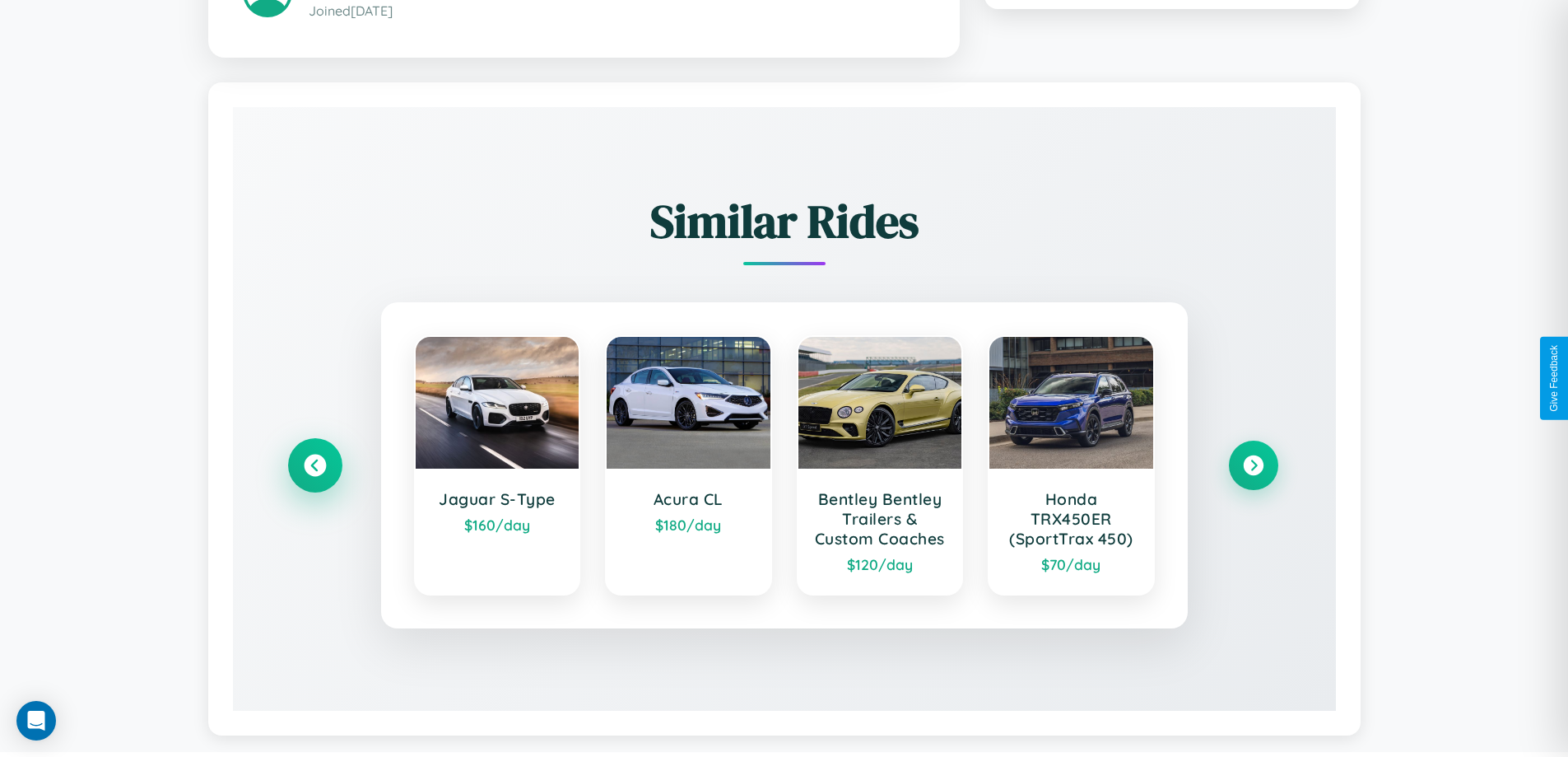
click at [314, 476] on icon at bounding box center [315, 465] width 23 height 23
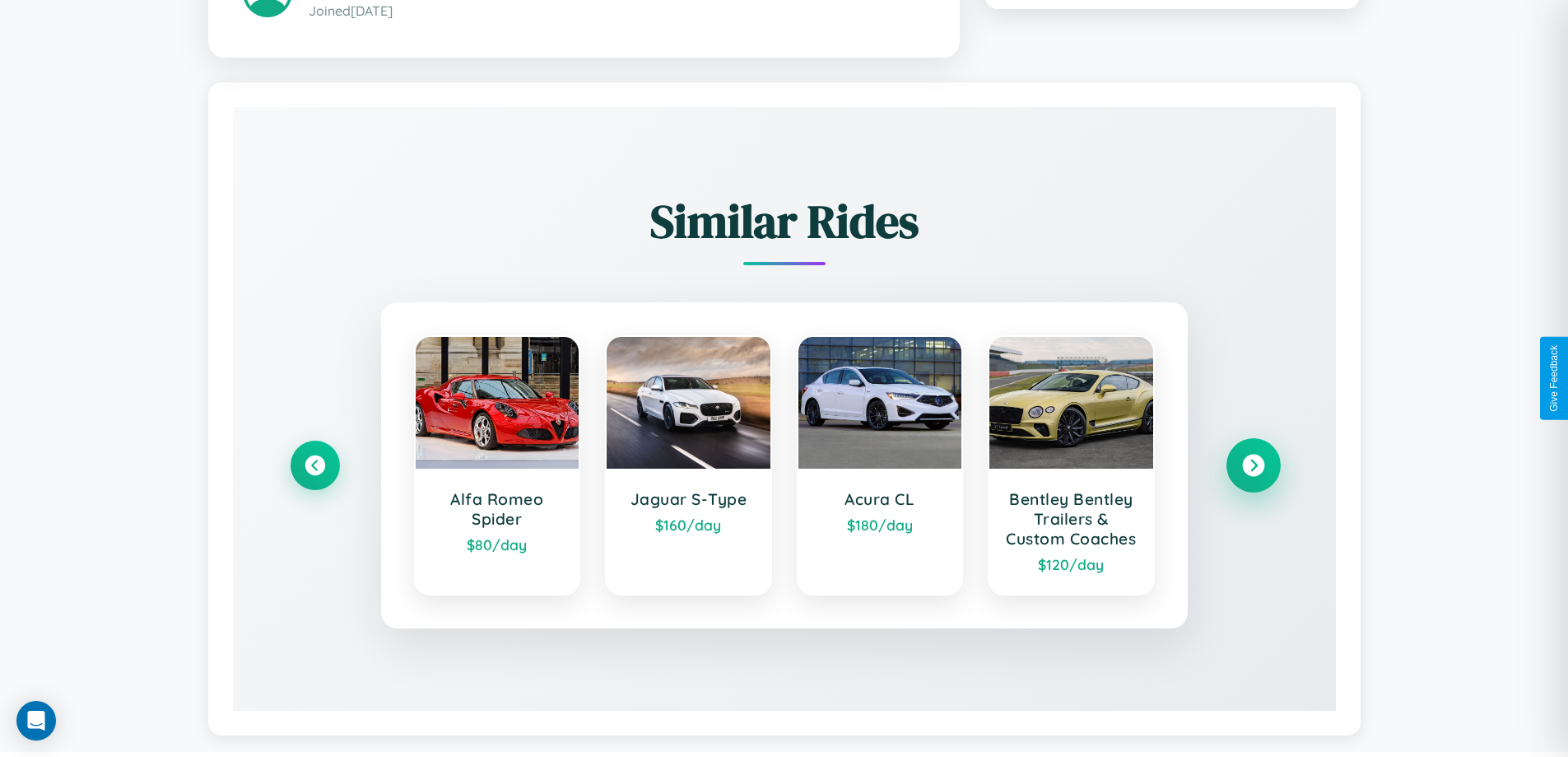
click at [1253, 476] on icon at bounding box center [1253, 465] width 23 height 23
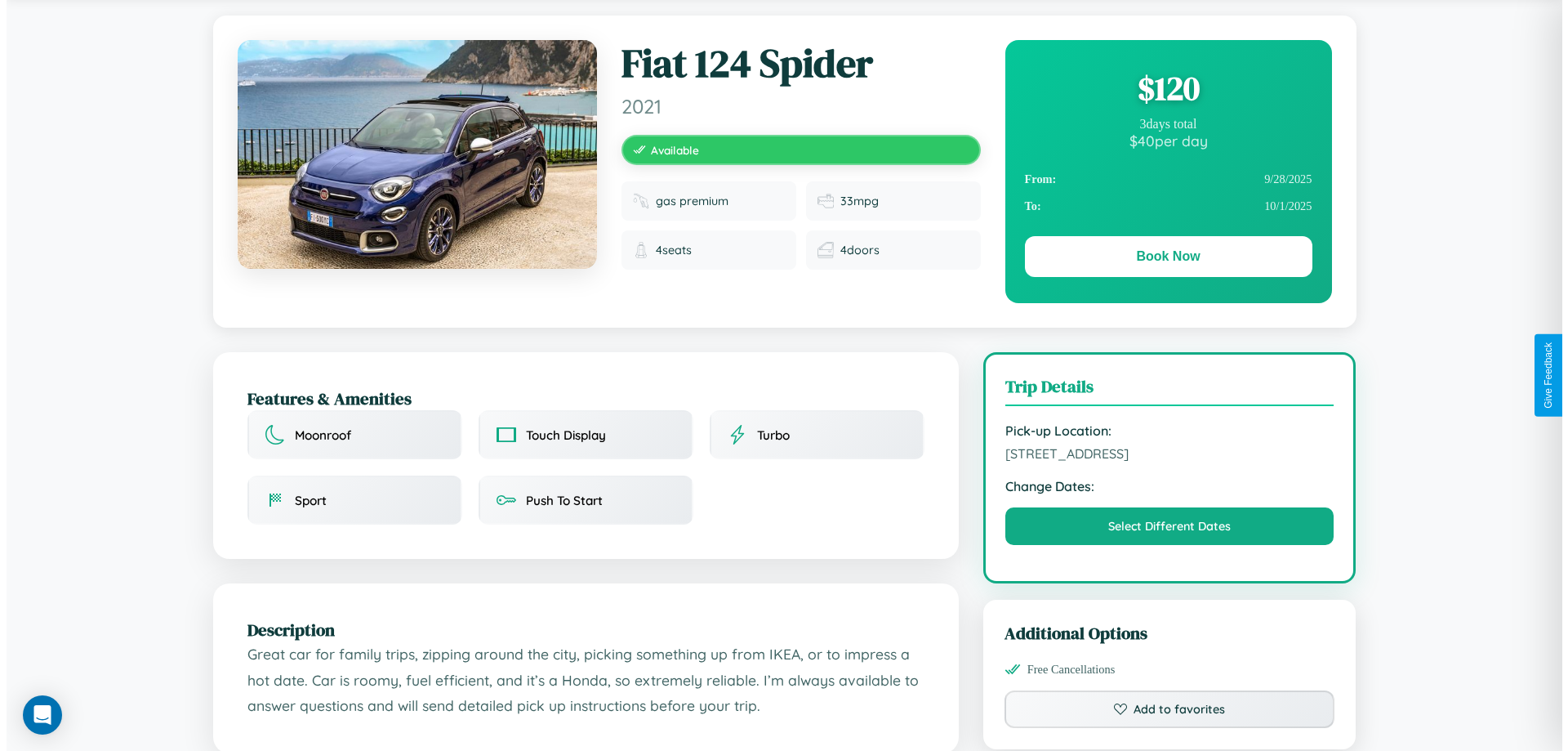
scroll to position [0, 0]
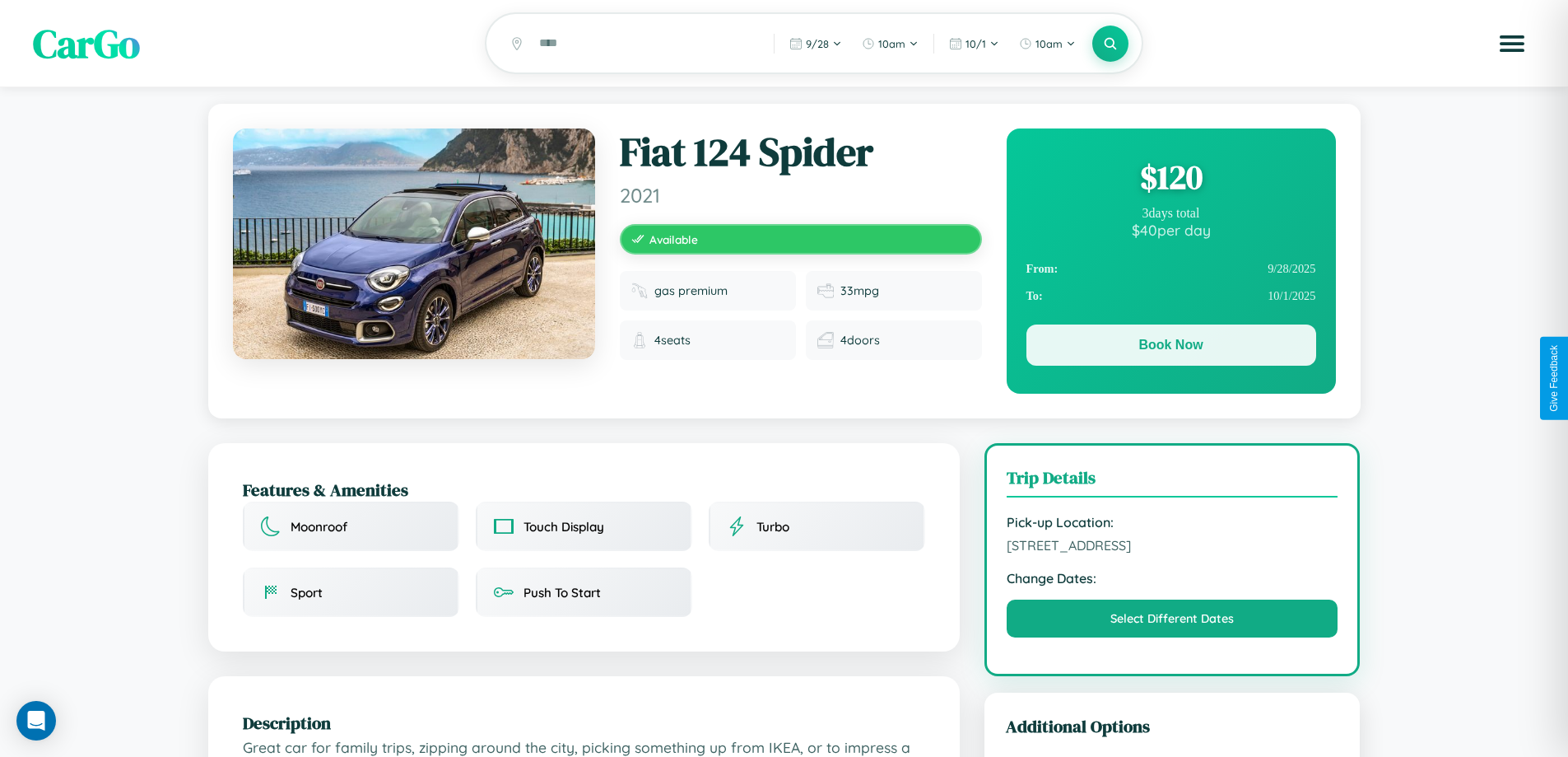
click at [1170, 348] on button "Book Now" at bounding box center [1170, 344] width 289 height 41
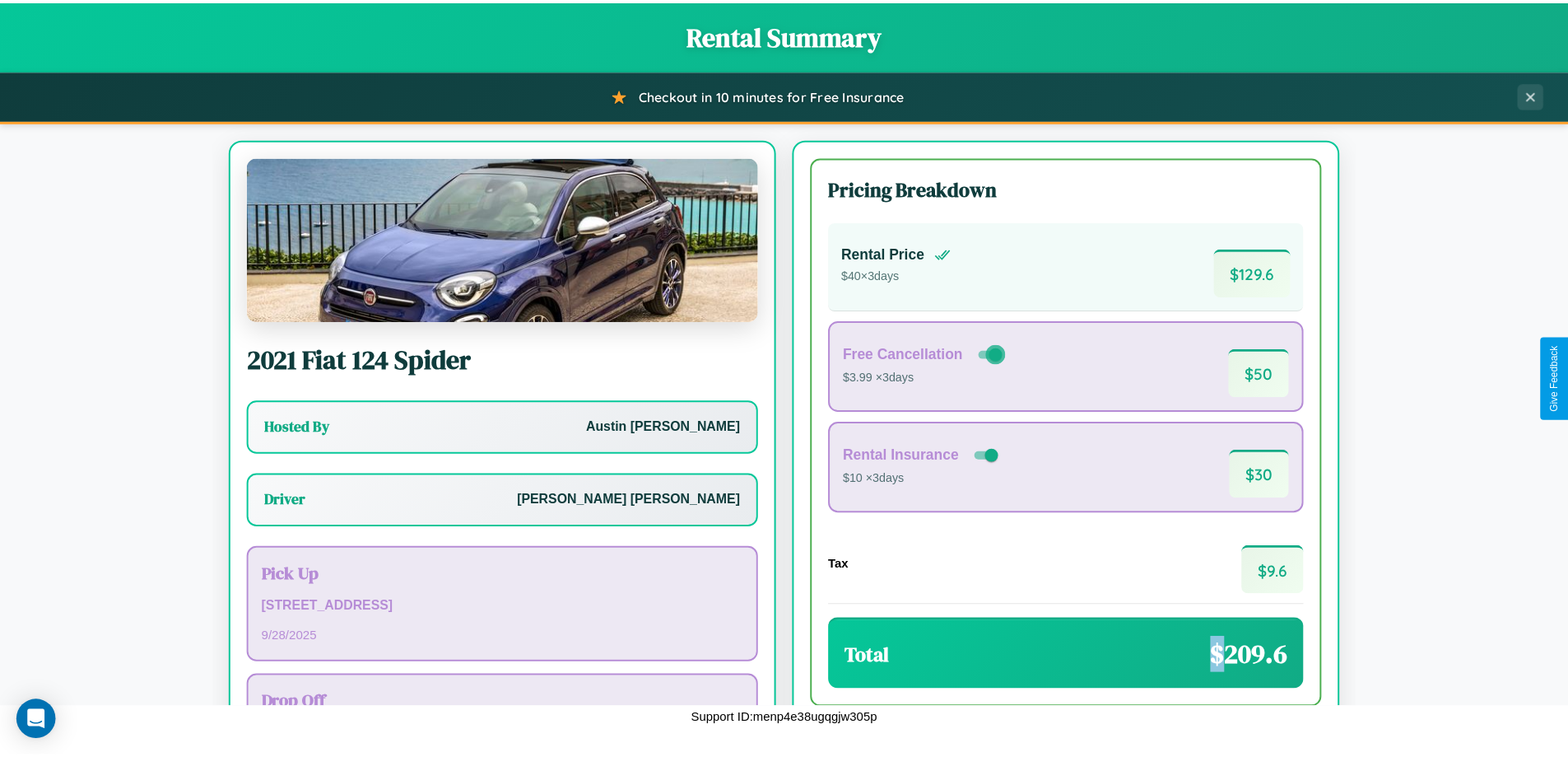
scroll to position [118, 0]
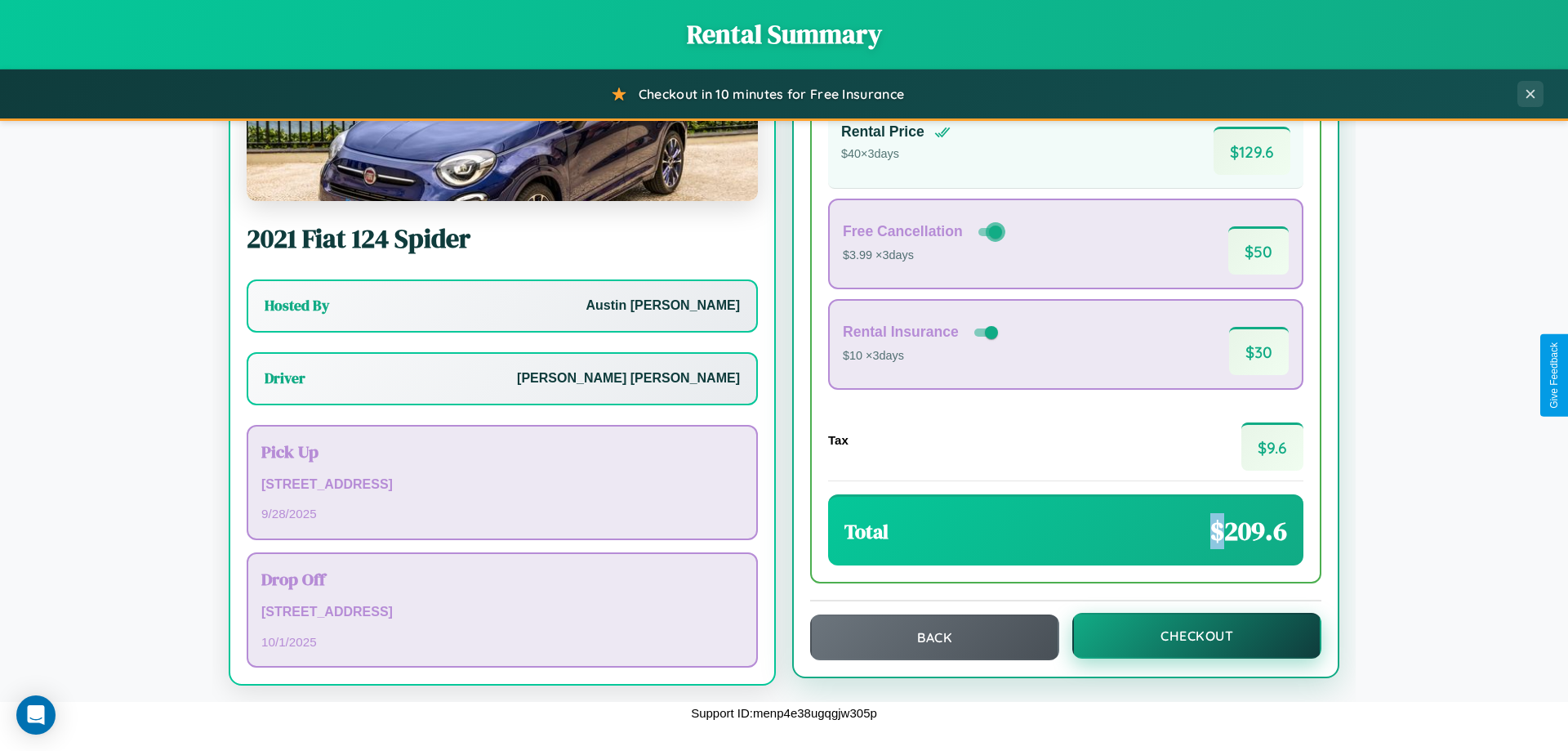
click at [1185, 635] on button "Checkout" at bounding box center [1196, 635] width 249 height 46
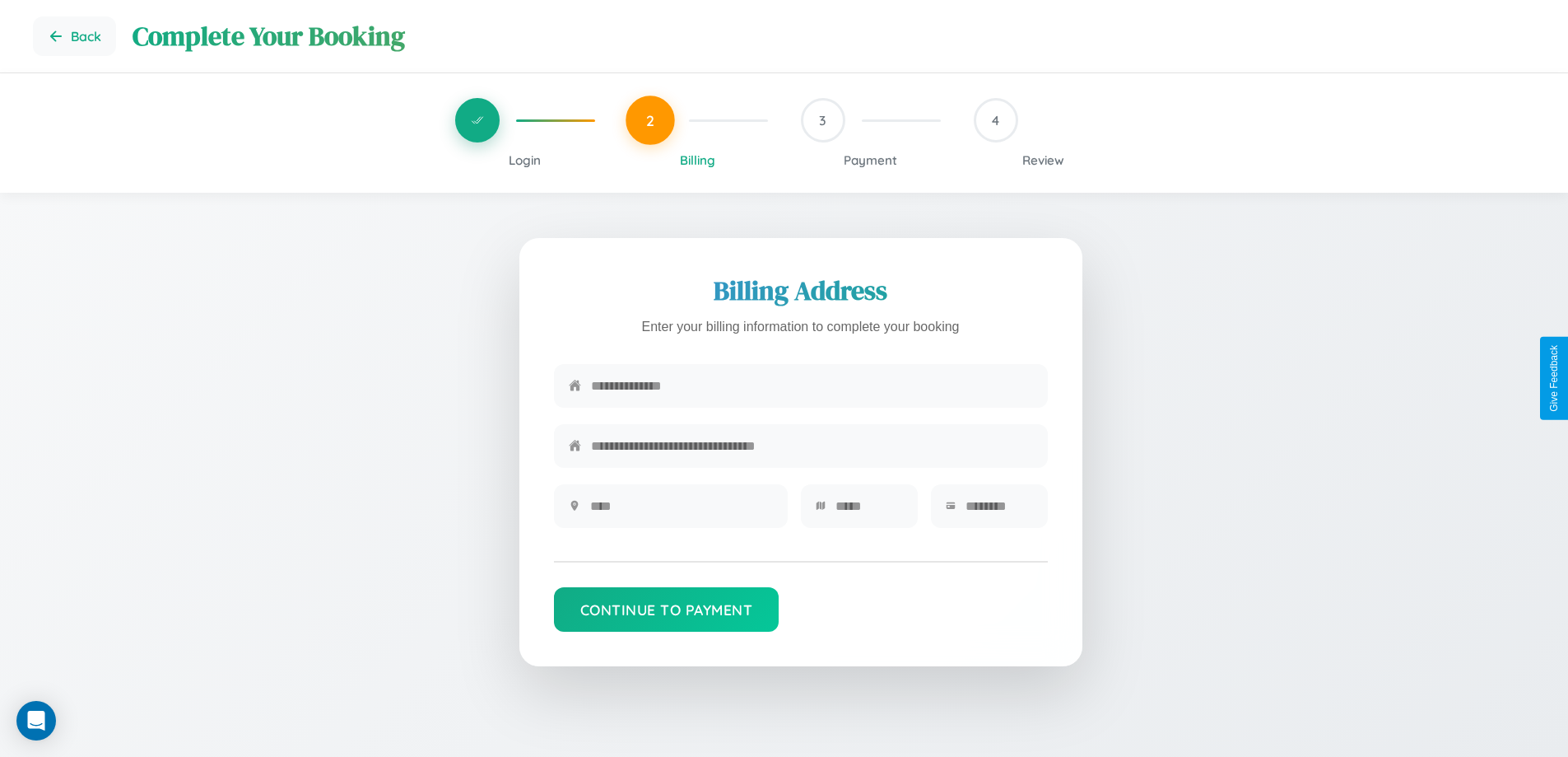
click at [811, 386] on input "text" at bounding box center [811, 386] width 442 height 40
type input "**********"
click at [680, 511] on input "text" at bounding box center [681, 506] width 182 height 40
type input "********"
click at [868, 511] on input "text" at bounding box center [869, 506] width 68 height 40
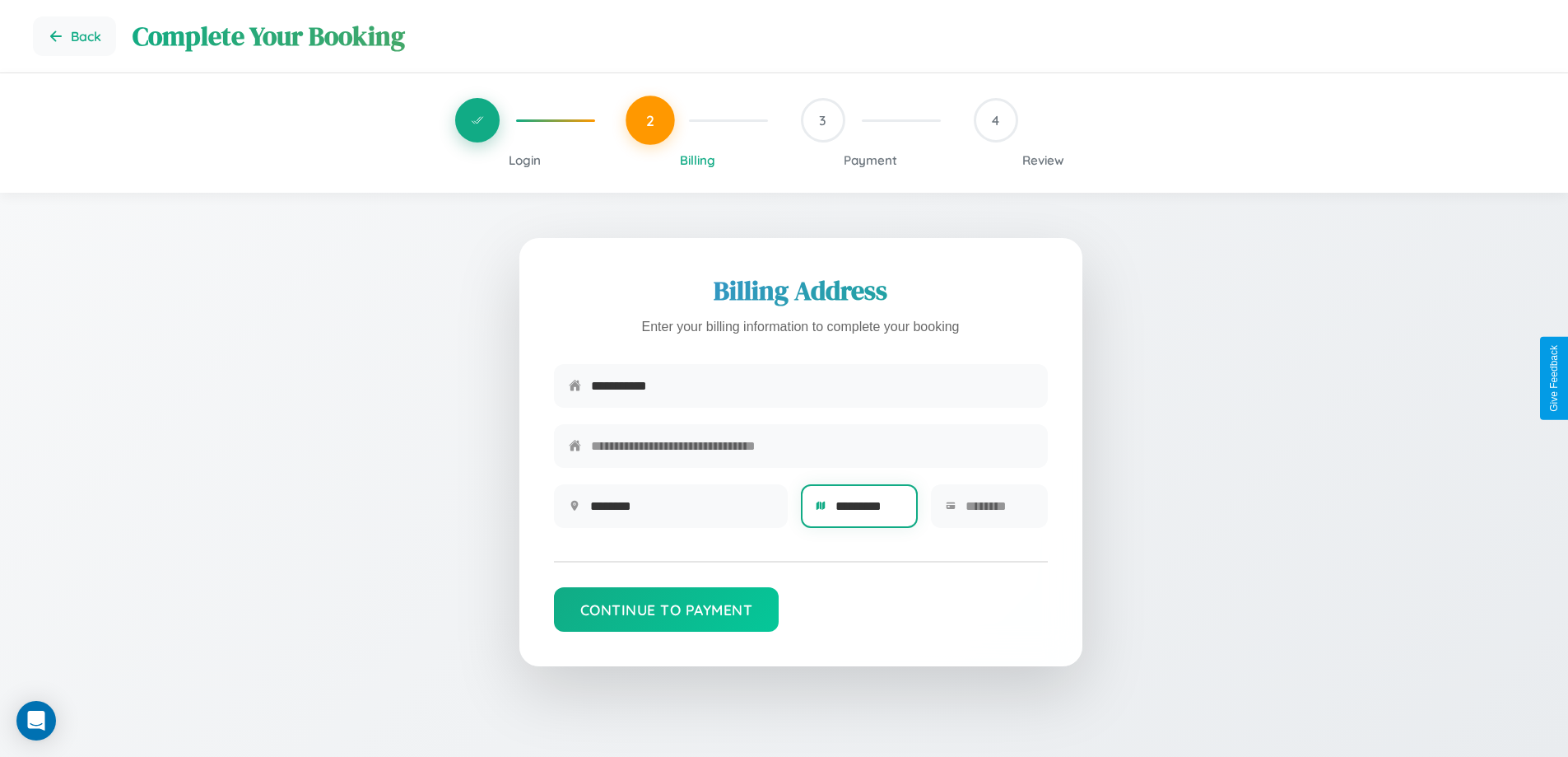
type input "*********"
click at [998, 511] on input "text" at bounding box center [999, 506] width 68 height 40
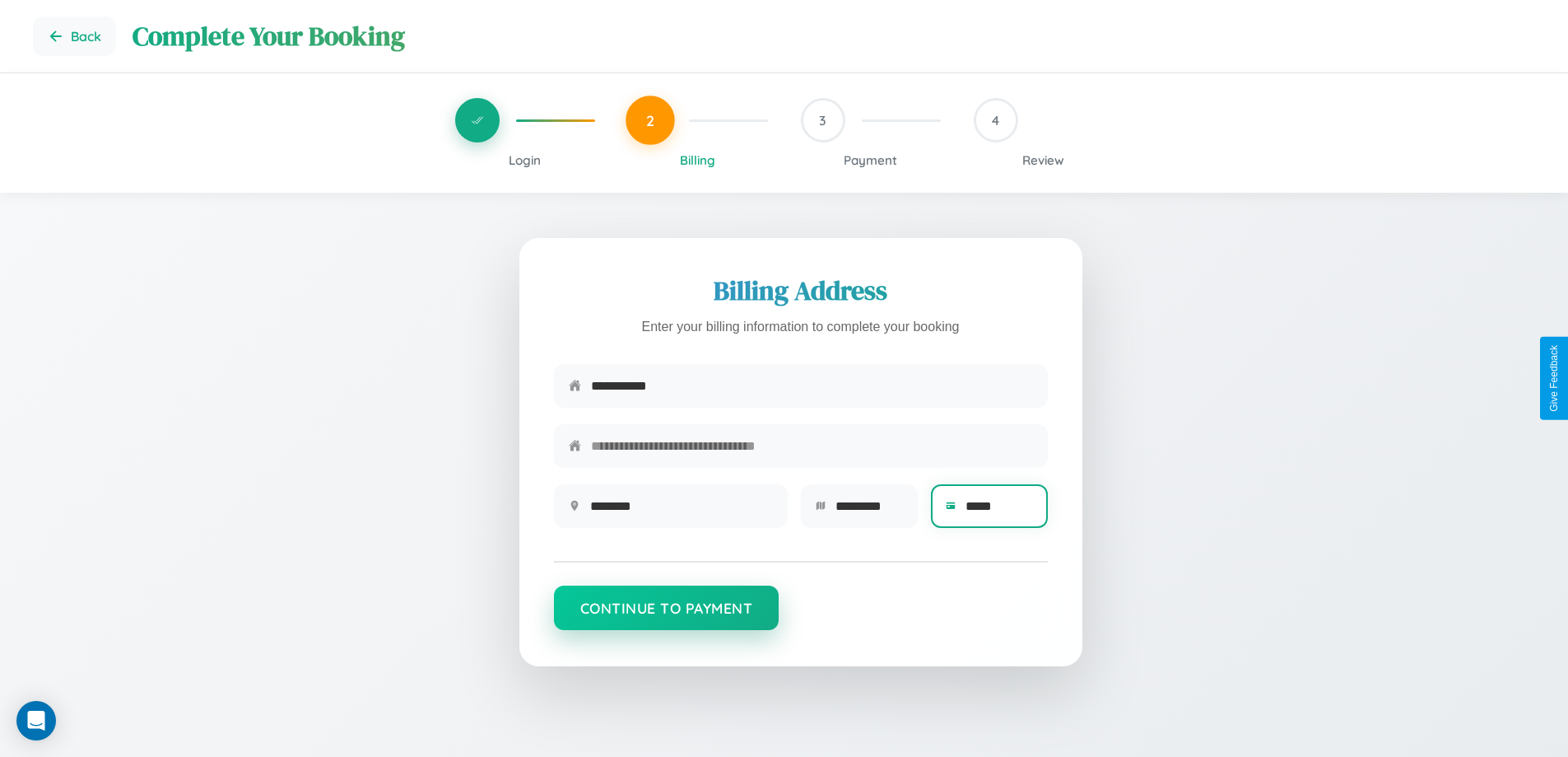
type input "*****"
click at [665, 616] on button "Continue to Payment" at bounding box center [667, 608] width 226 height 44
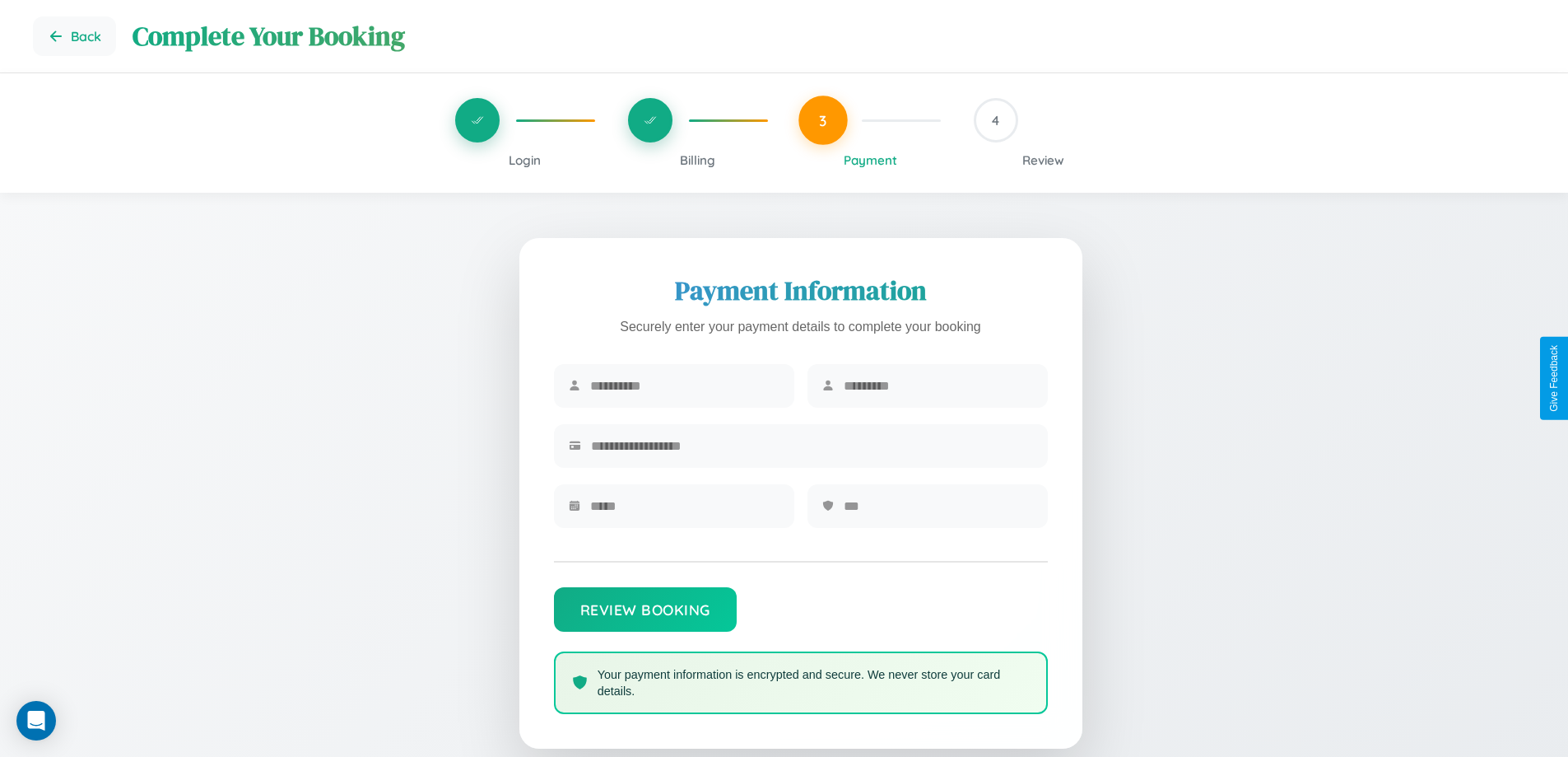
click at [684, 386] on input "text" at bounding box center [685, 386] width 189 height 40
type input "******"
click at [937, 386] on input "text" at bounding box center [938, 386] width 189 height 40
type input "*********"
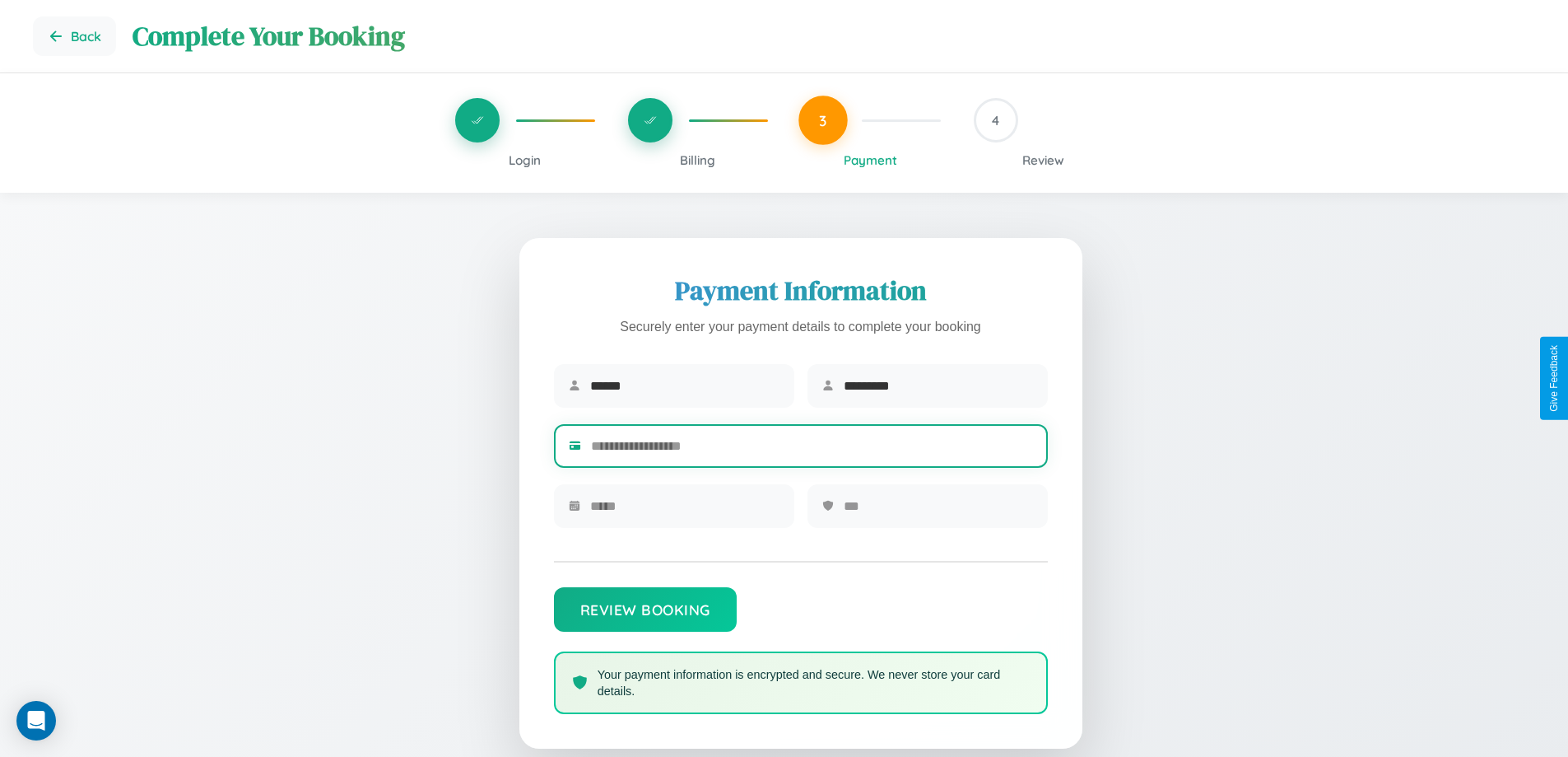
click at [811, 448] on input "text" at bounding box center [811, 446] width 442 height 40
type input "**********"
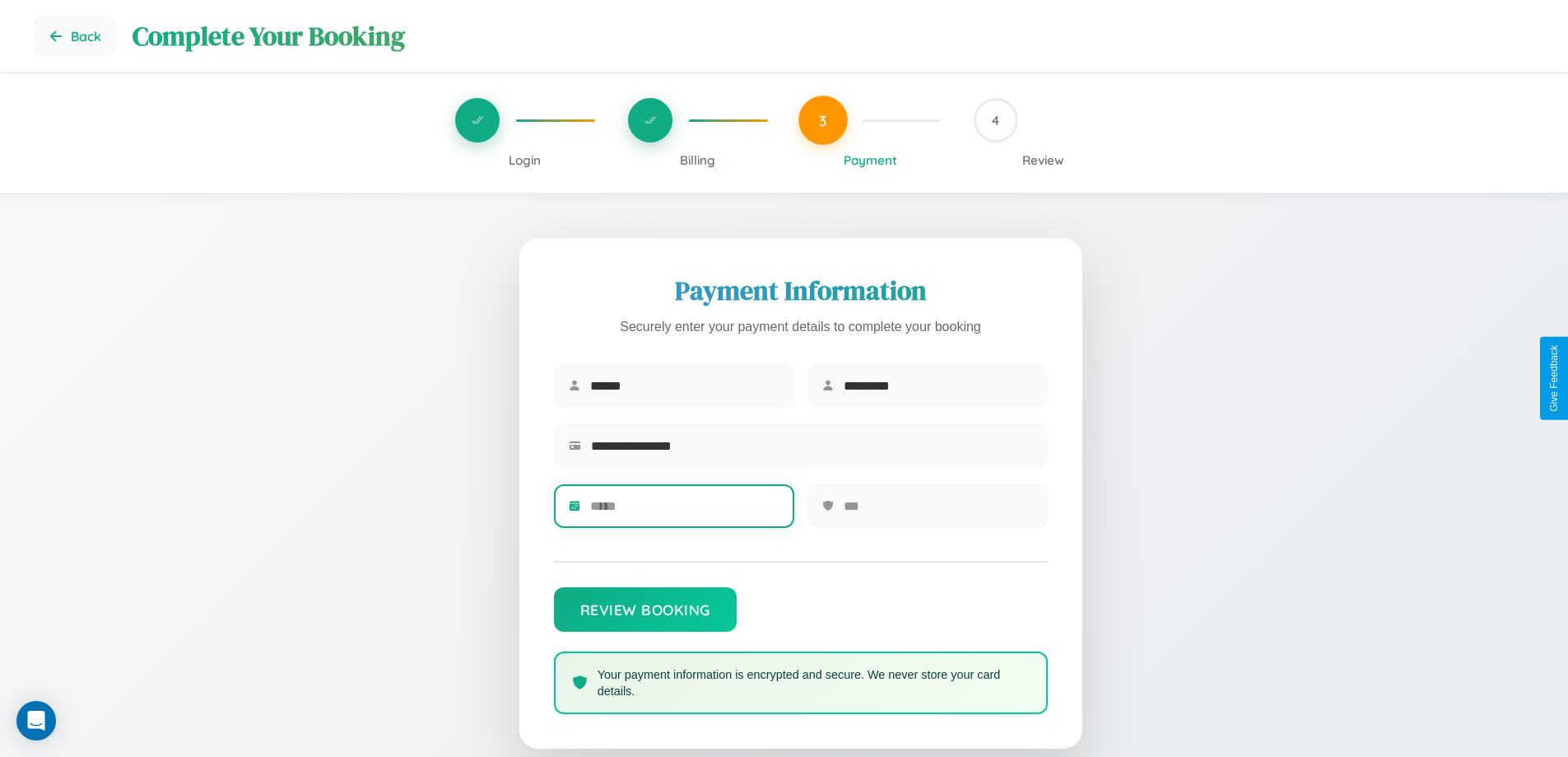
click at [684, 511] on input "text" at bounding box center [685, 506] width 189 height 40
type input "*****"
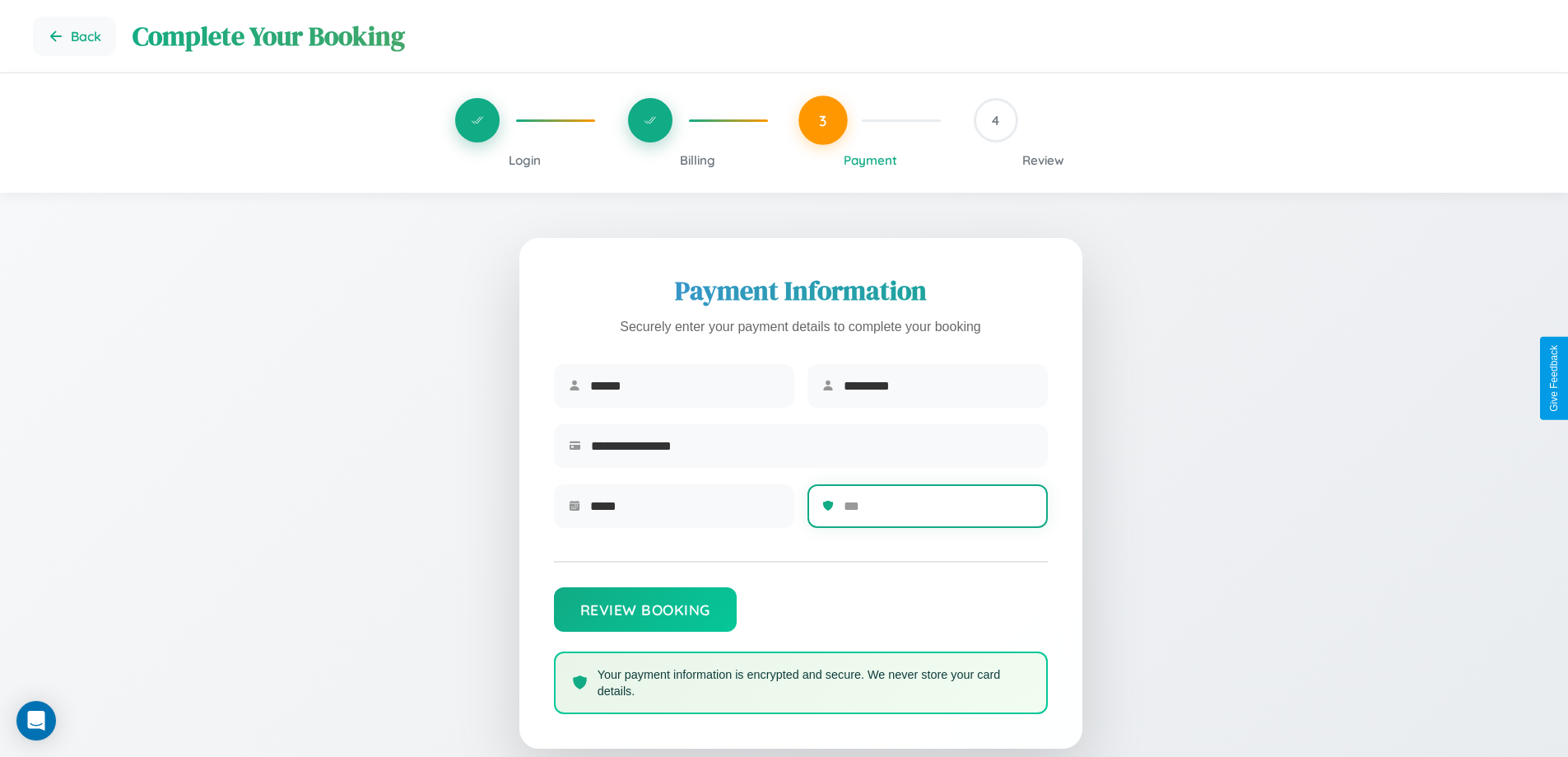
click at [937, 511] on input "text" at bounding box center [938, 506] width 189 height 40
type input "***"
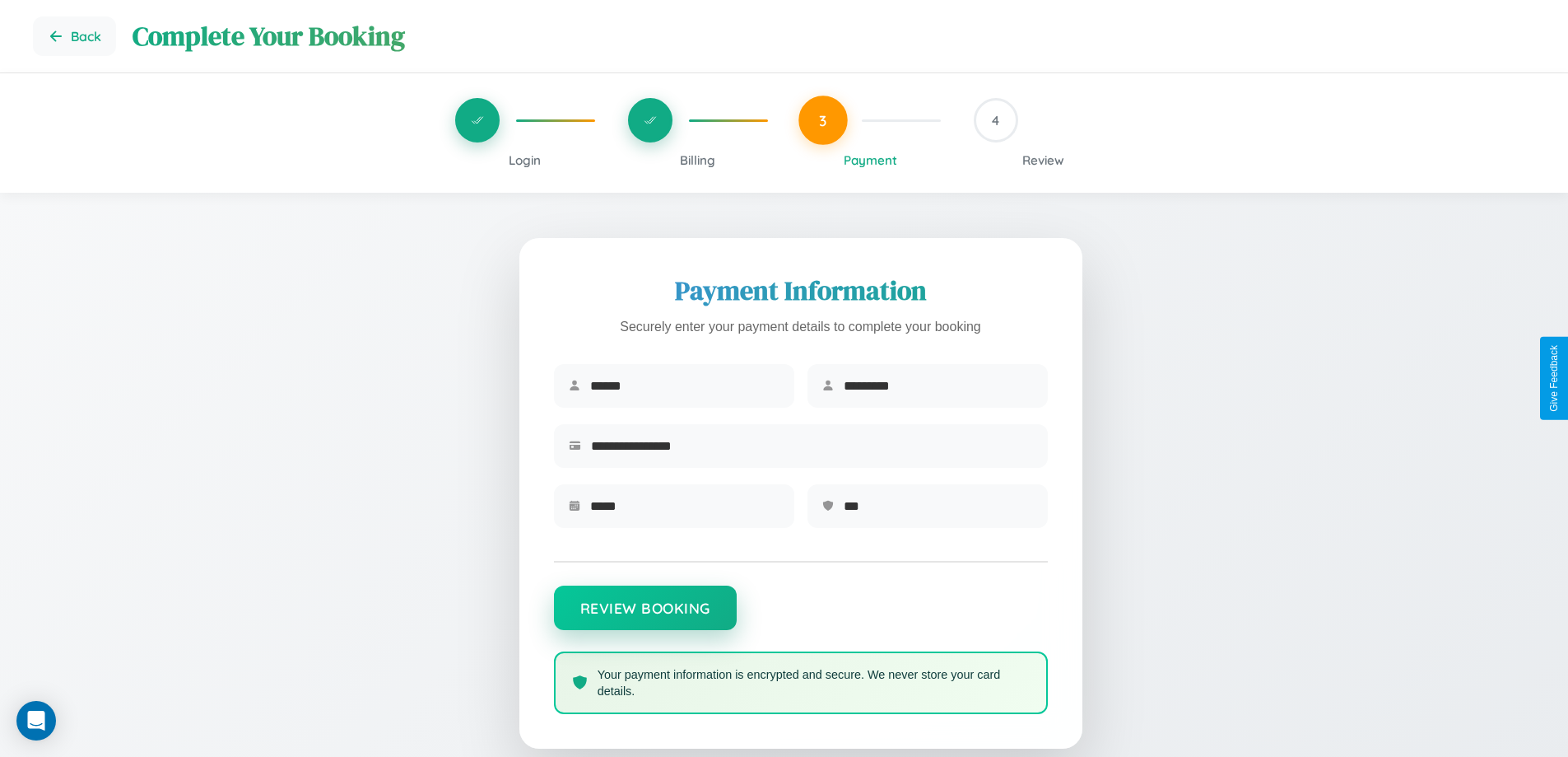
click at [645, 616] on button "Review Booking" at bounding box center [645, 608] width 182 height 44
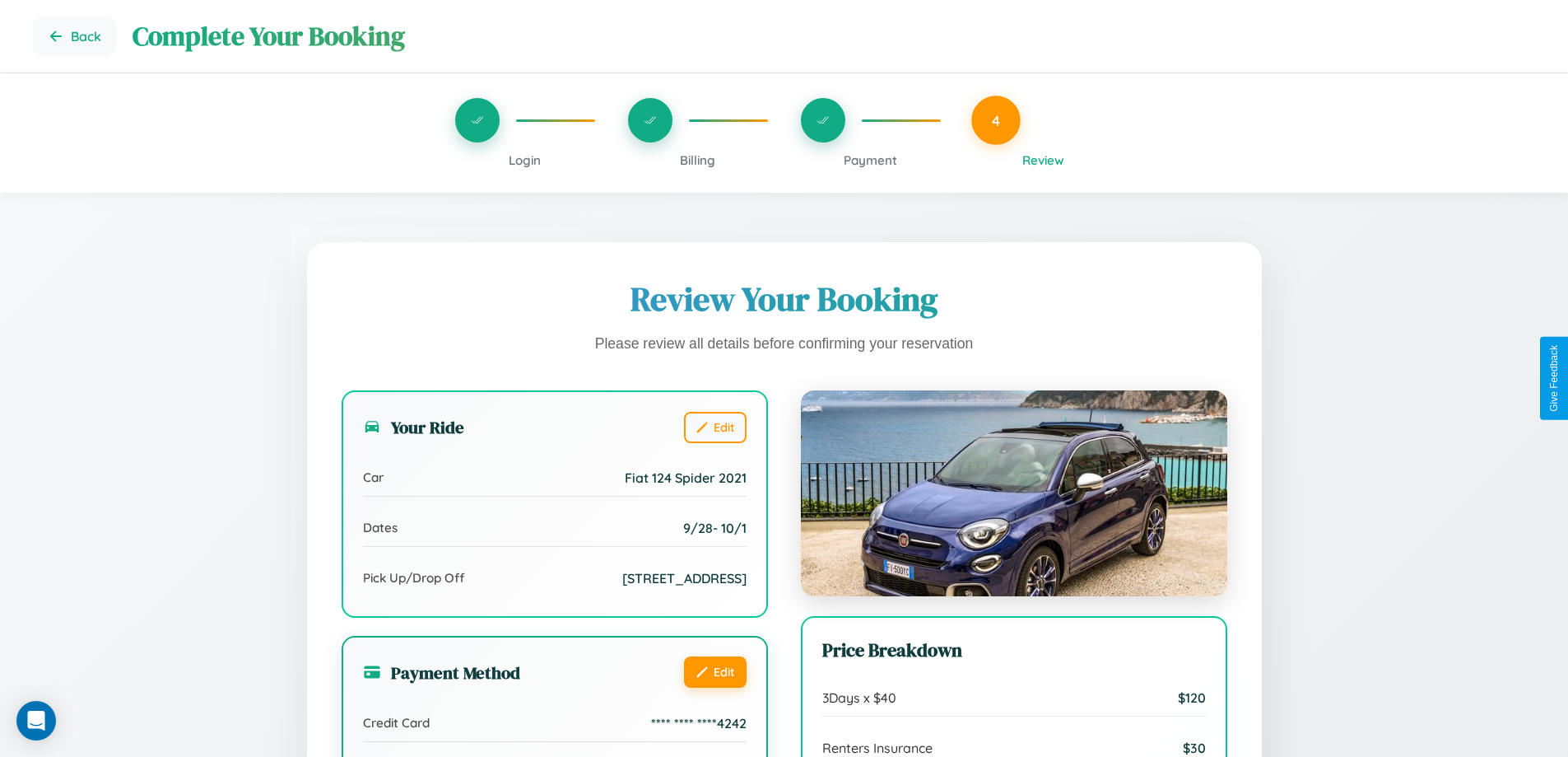
click at [714, 674] on button "Edit" at bounding box center [715, 672] width 63 height 31
click at [714, 671] on button "Edit" at bounding box center [715, 672] width 63 height 31
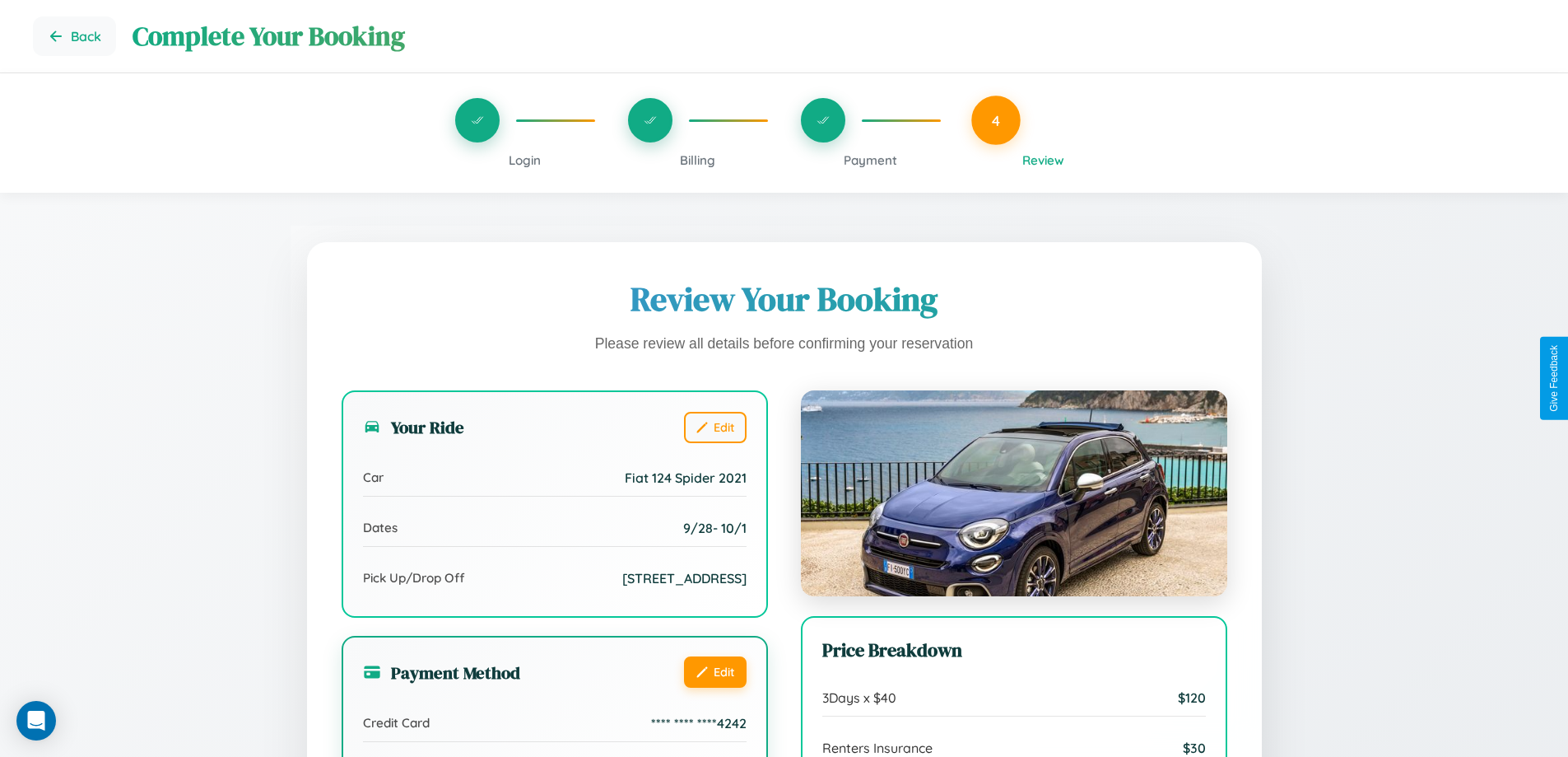
click at [714, 671] on button "Edit" at bounding box center [715, 672] width 63 height 31
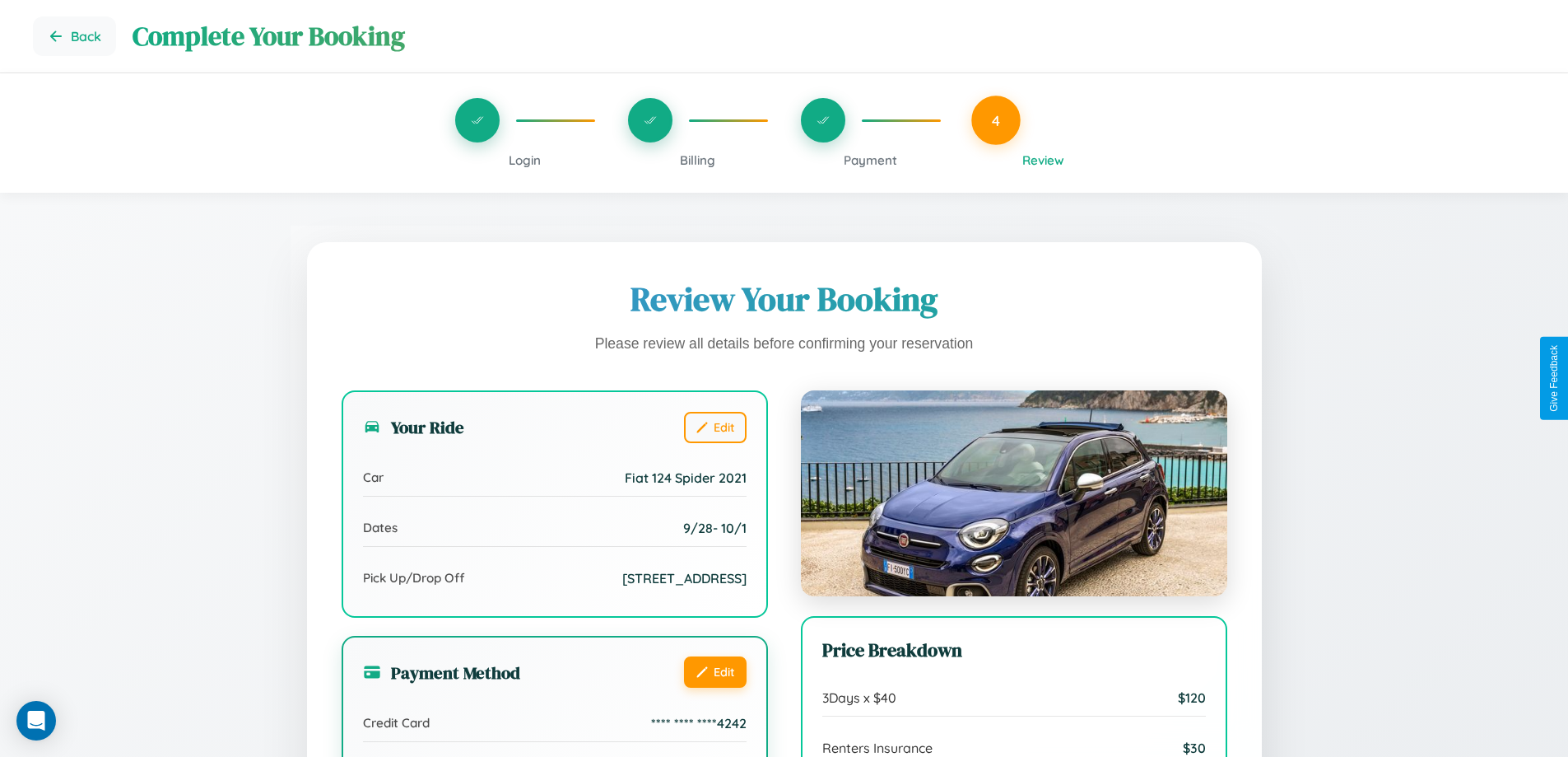
click at [714, 671] on button "Edit" at bounding box center [715, 672] width 63 height 31
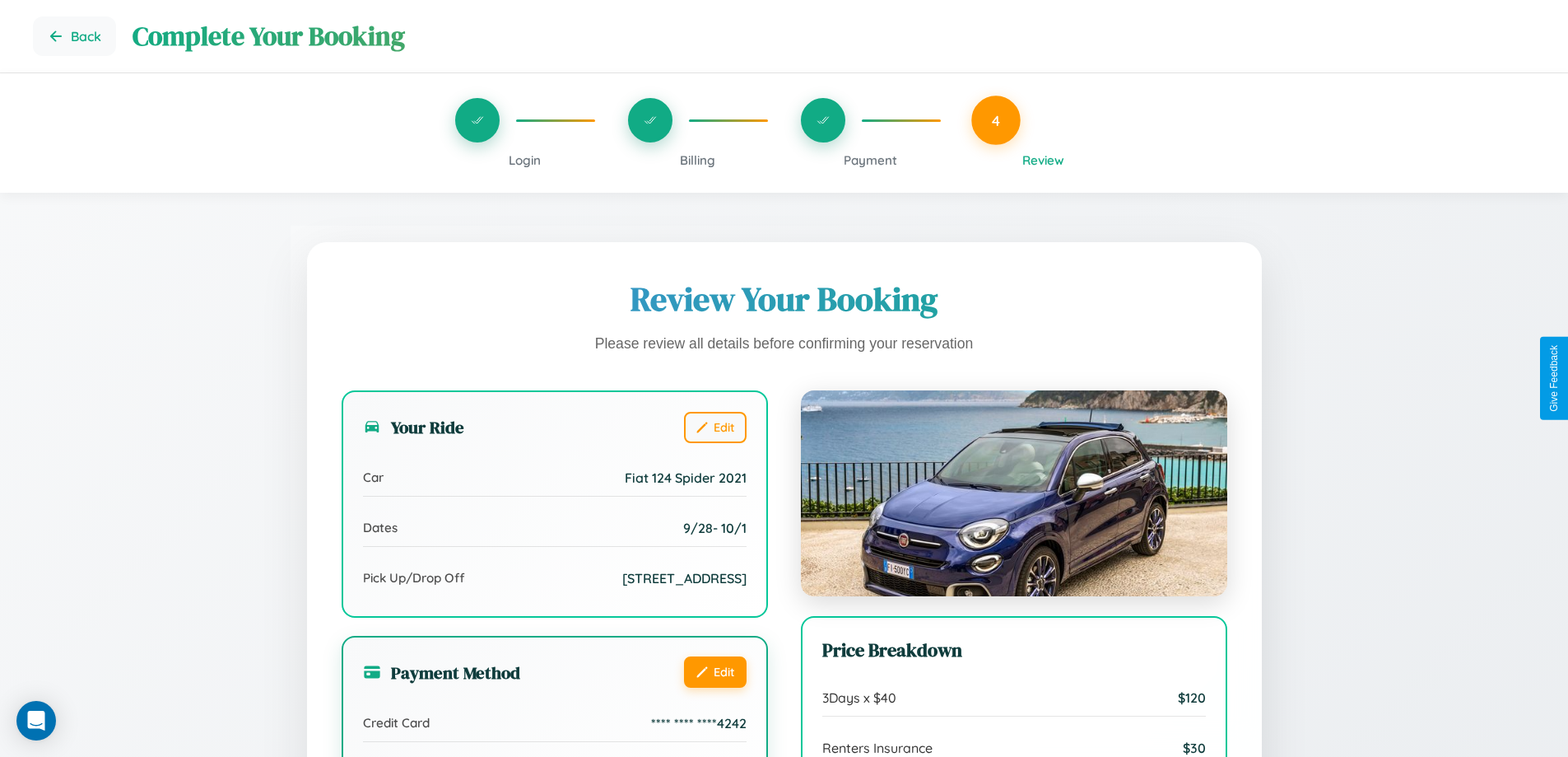
click at [714, 671] on button "Edit" at bounding box center [715, 672] width 63 height 31
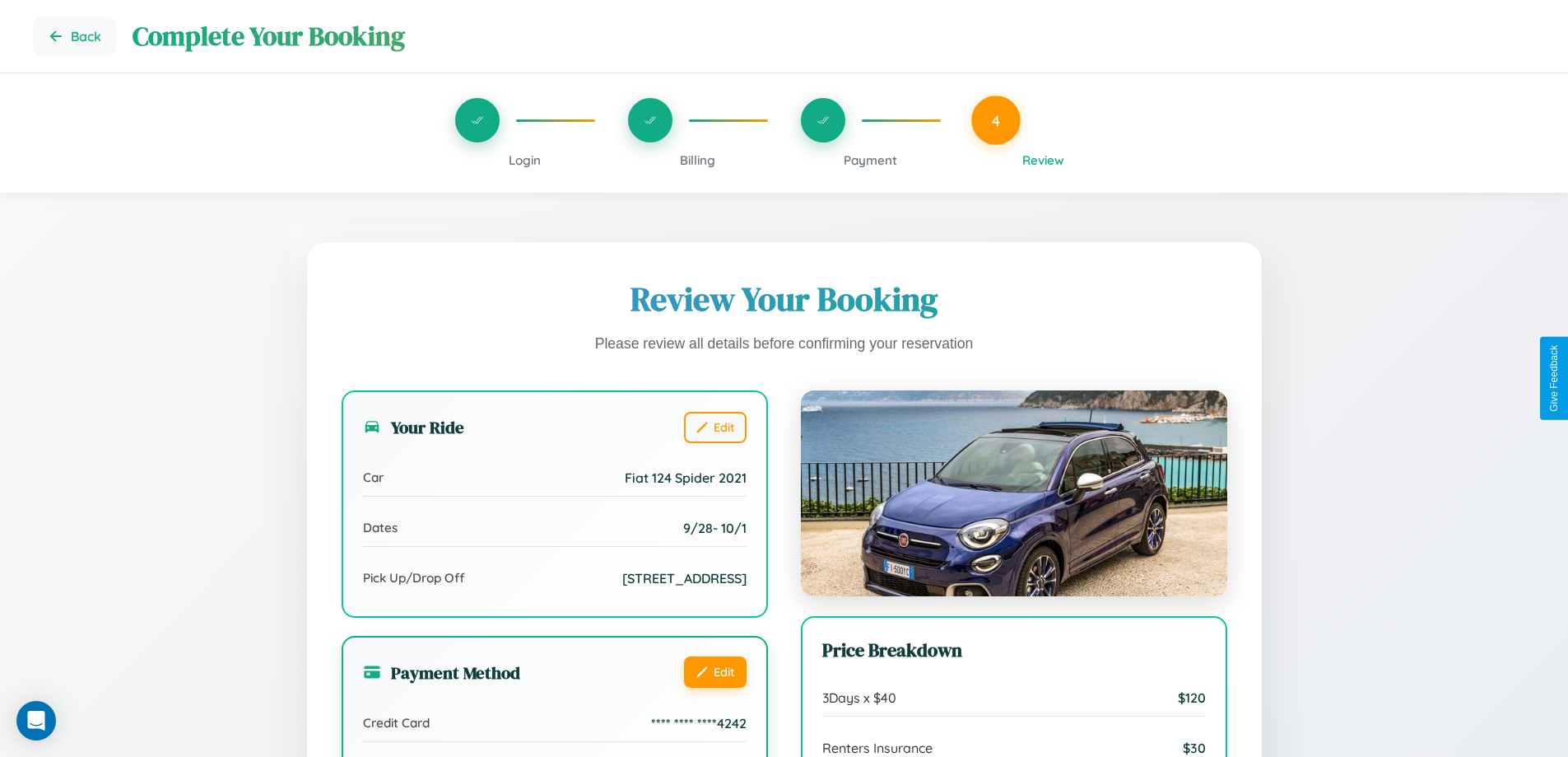
click at [714, 671] on button "Edit" at bounding box center [715, 672] width 63 height 31
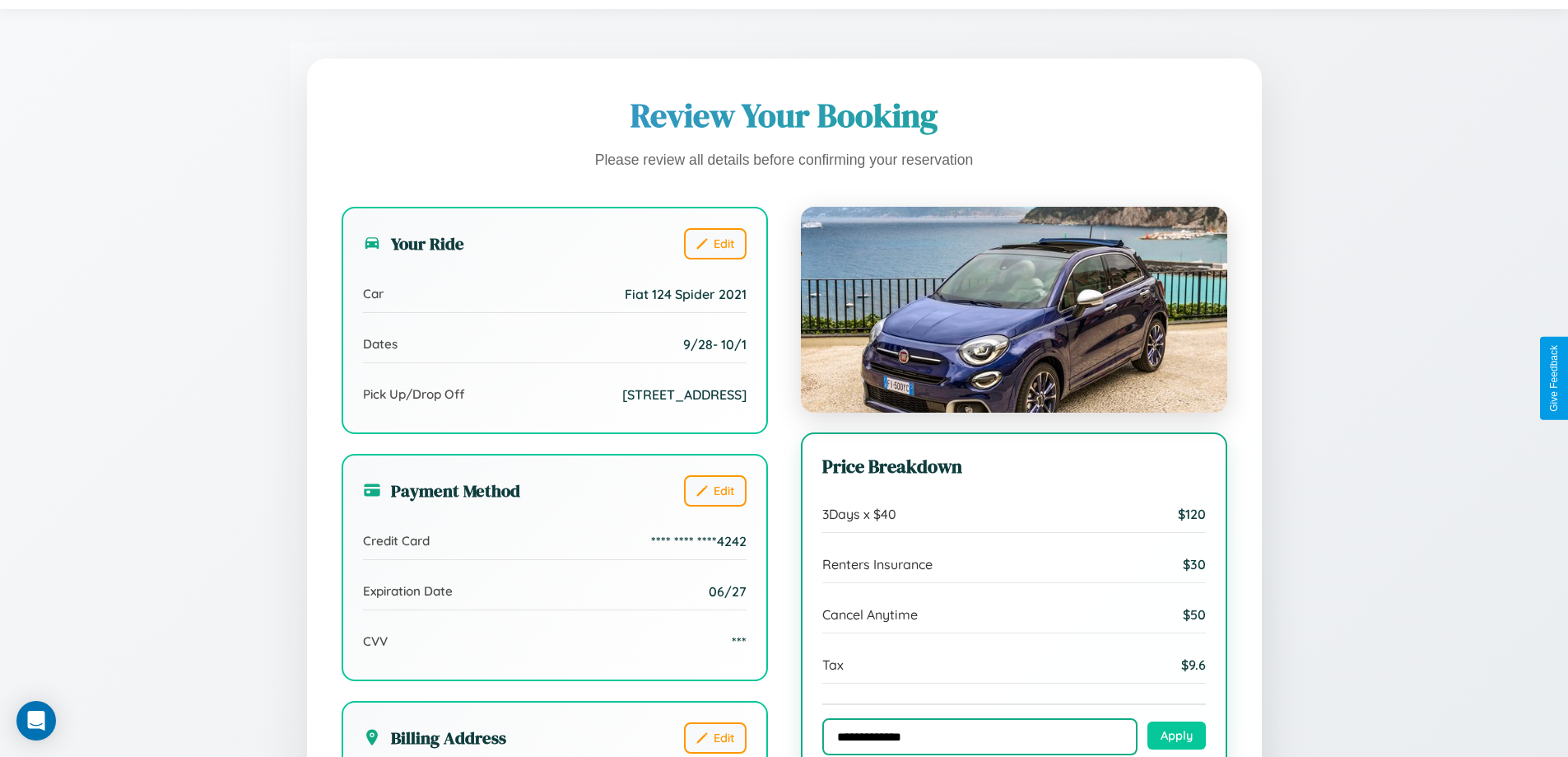
type input "**********"
click at [1176, 737] on button "Apply" at bounding box center [1175, 735] width 58 height 28
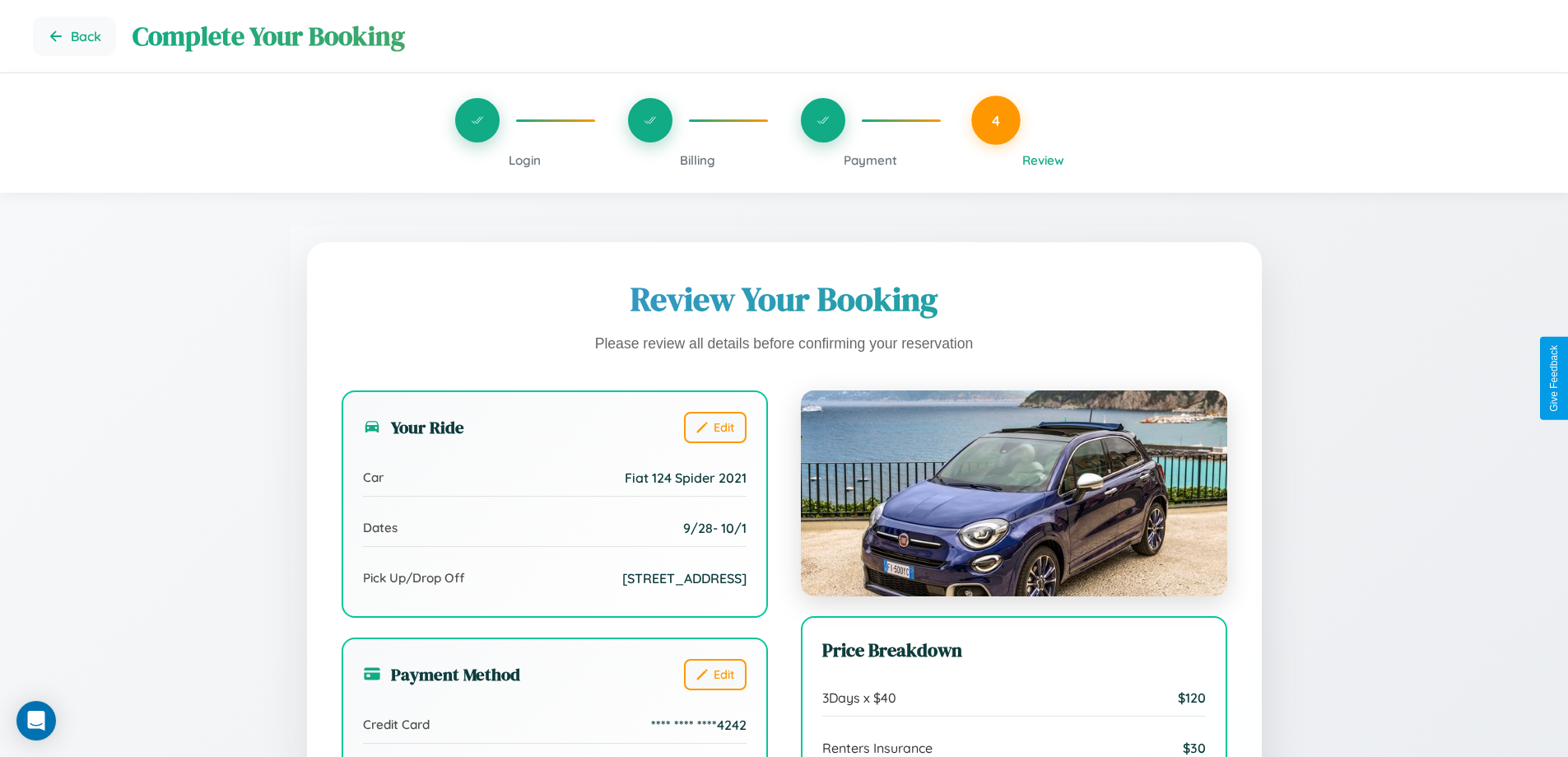
click at [697, 160] on span "Billing" at bounding box center [697, 160] width 36 height 16
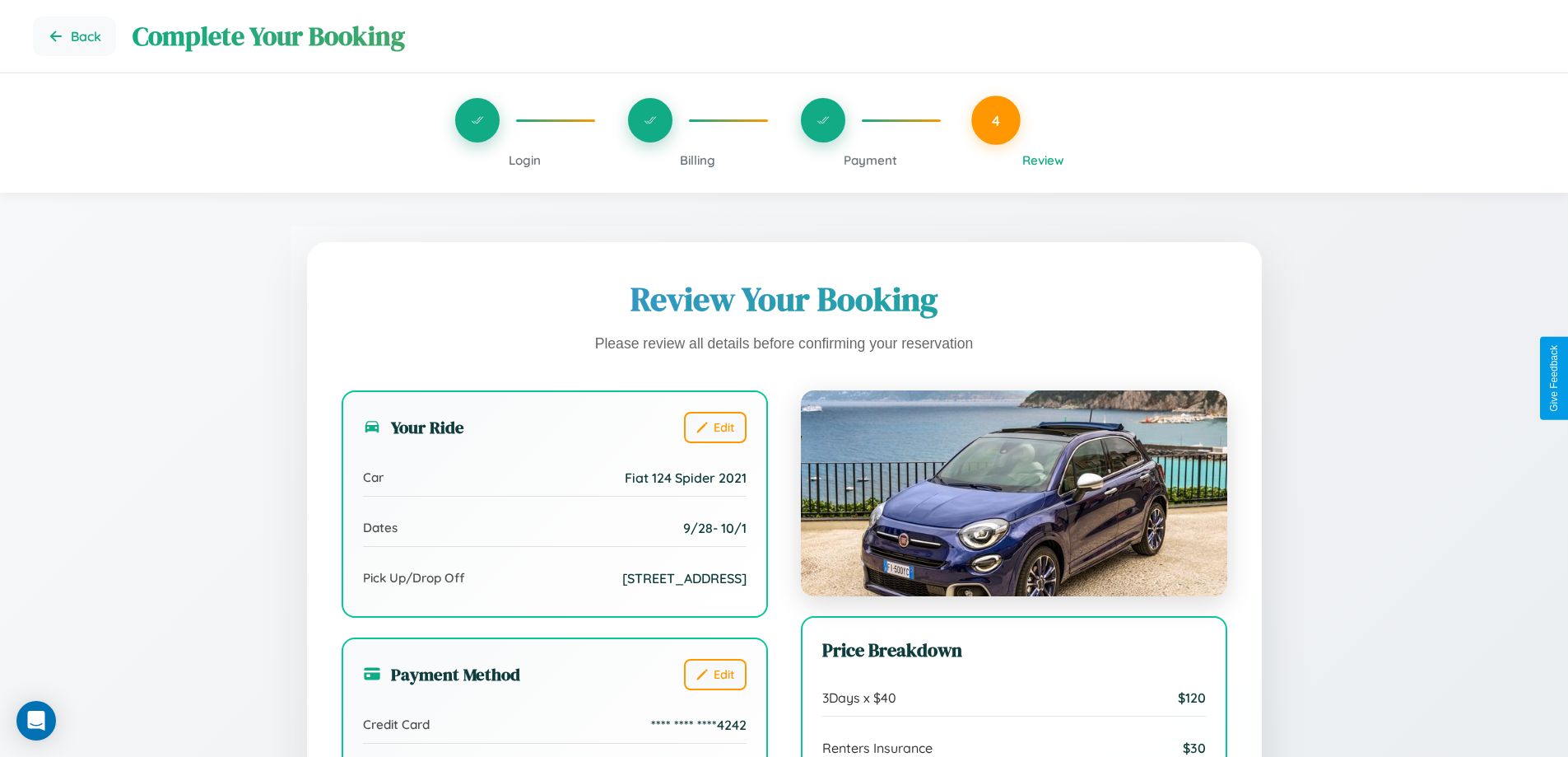
click at [697, 160] on span "Billing" at bounding box center [697, 160] width 36 height 16
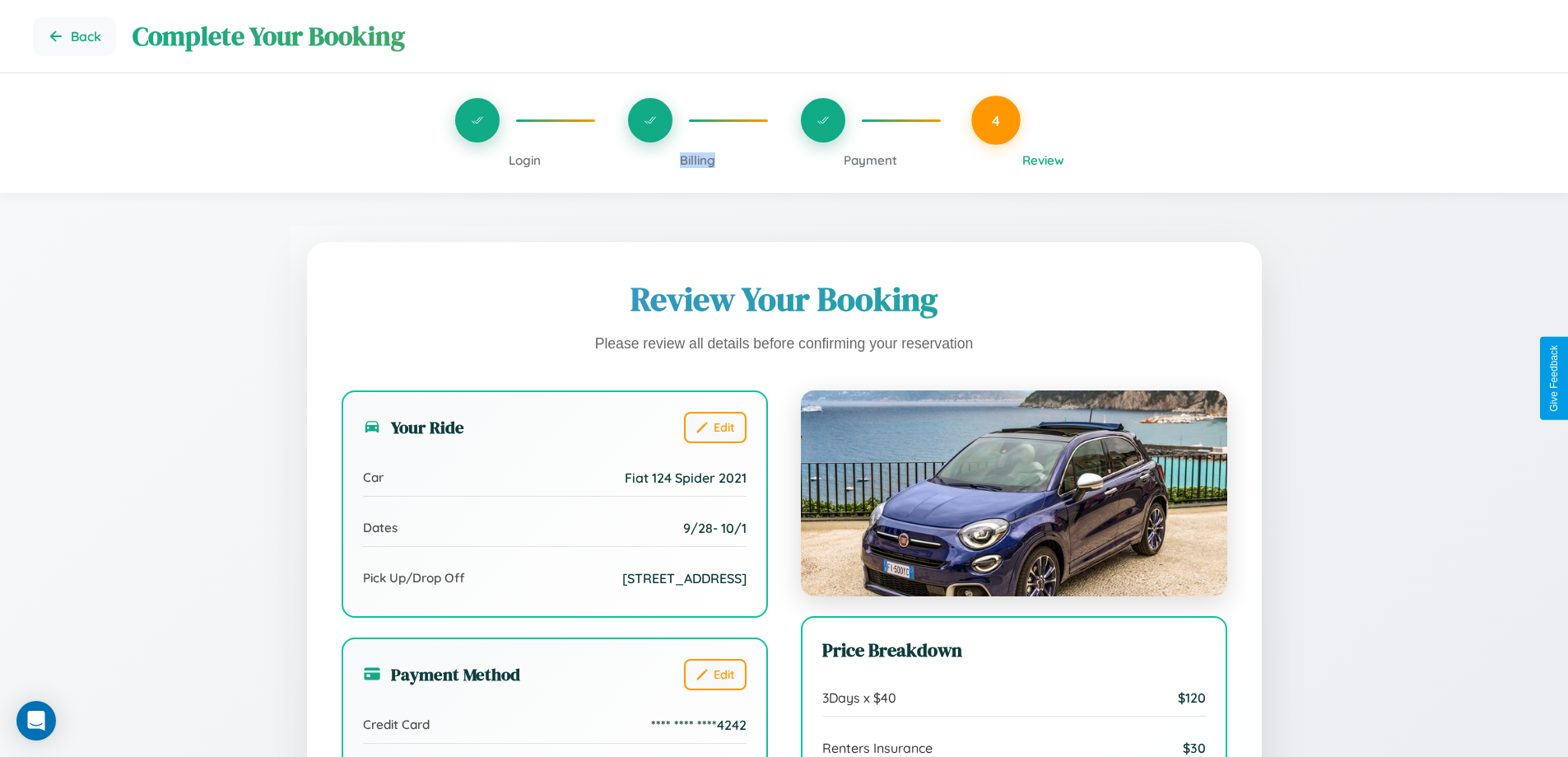
click at [697, 160] on span "Billing" at bounding box center [697, 160] width 36 height 16
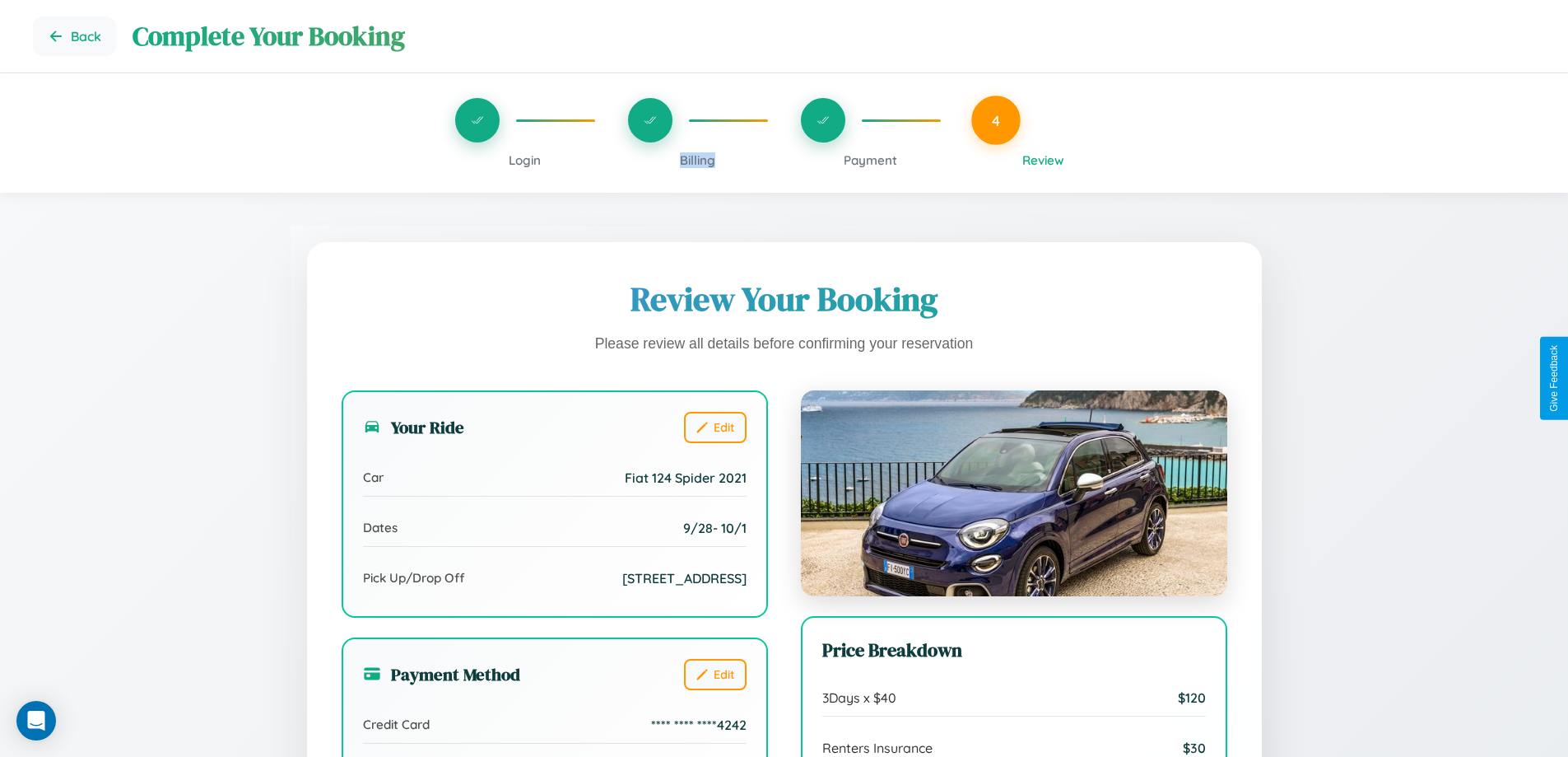
click at [697, 160] on span "Billing" at bounding box center [697, 160] width 36 height 16
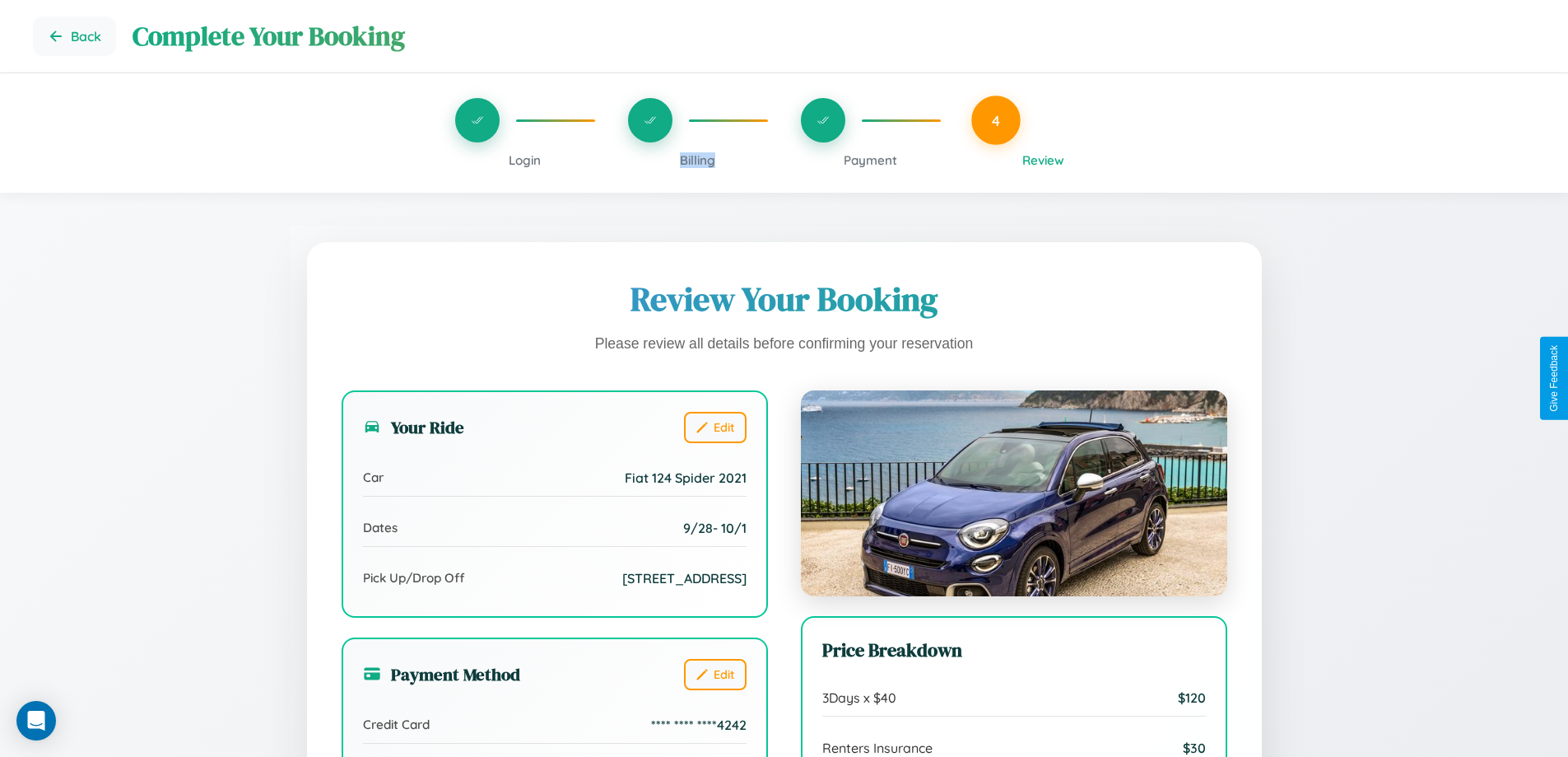
click at [697, 160] on span "Billing" at bounding box center [697, 160] width 36 height 16
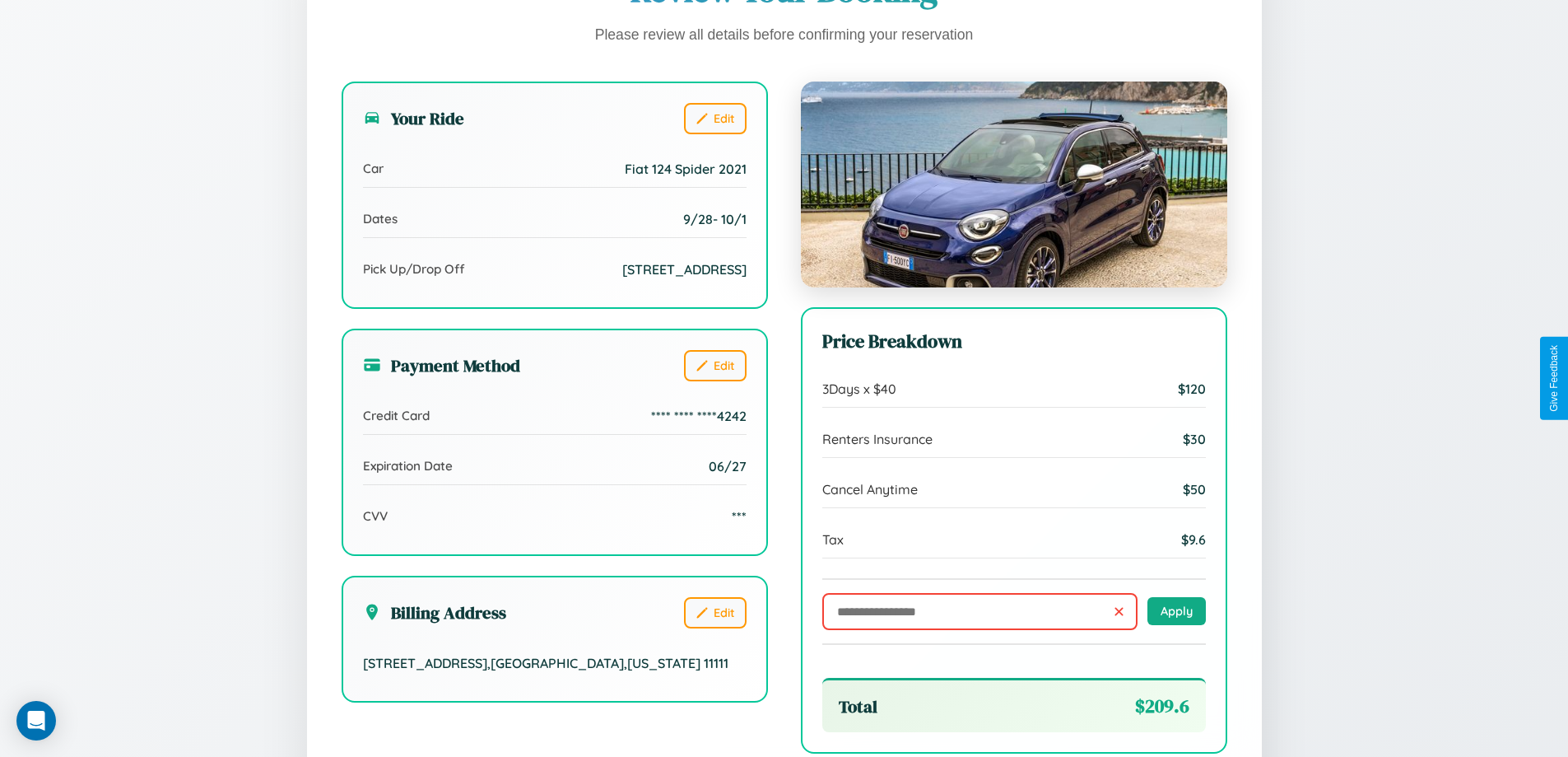
scroll to position [504, 0]
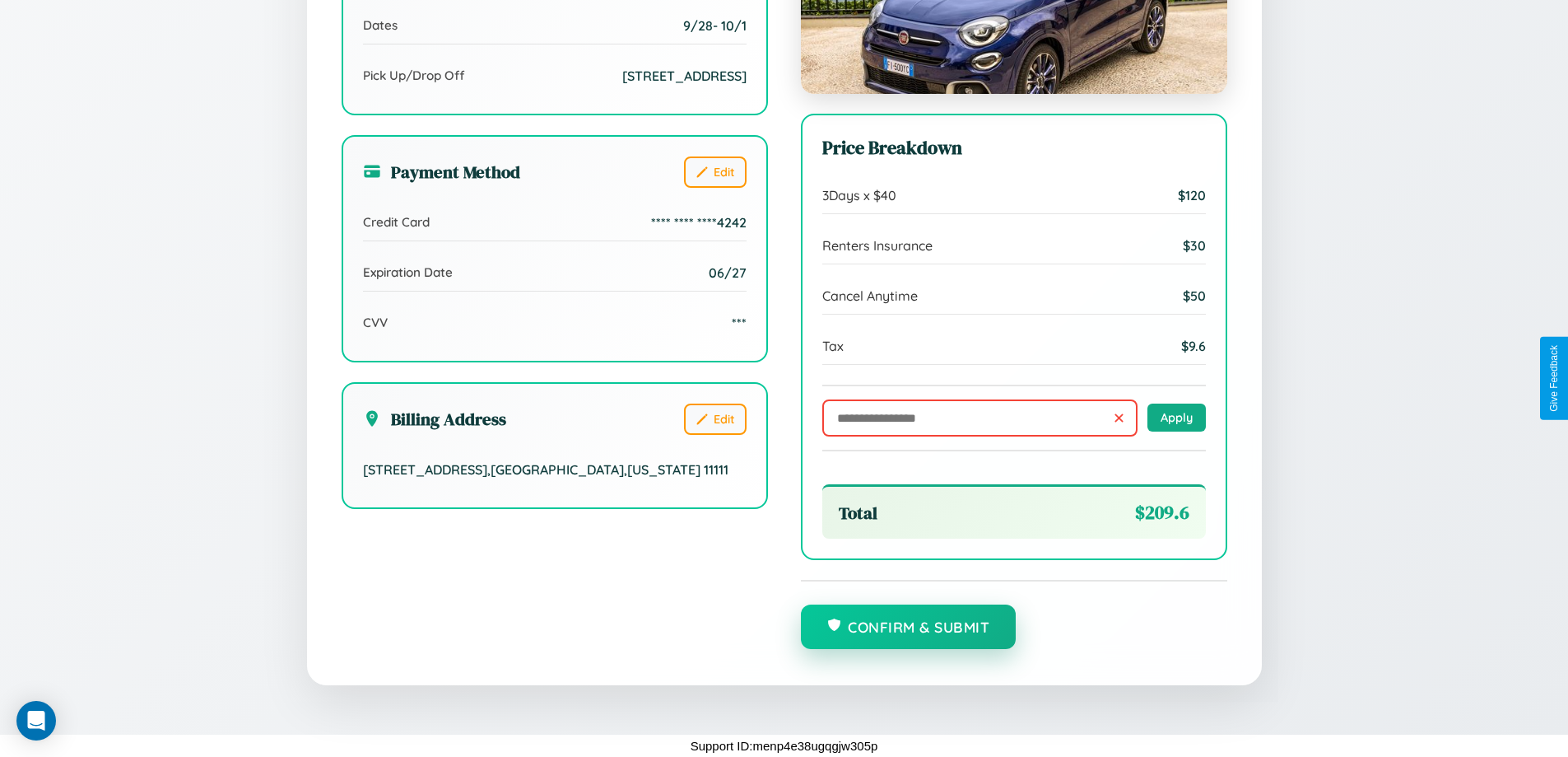
click at [908, 628] on button "Confirm & Submit" at bounding box center [909, 626] width 215 height 44
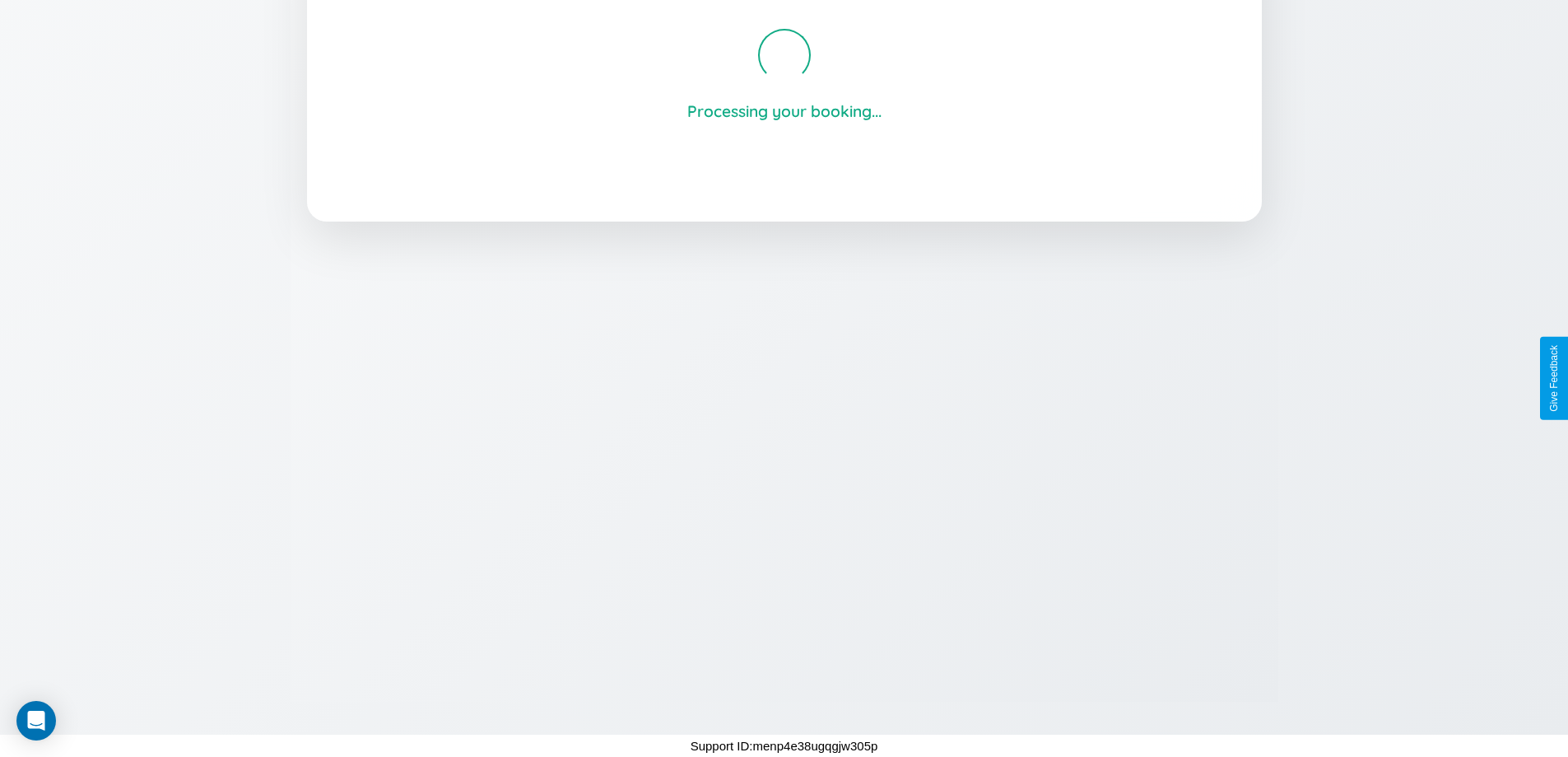
scroll to position [314, 0]
